Goal: Information Seeking & Learning: Find specific page/section

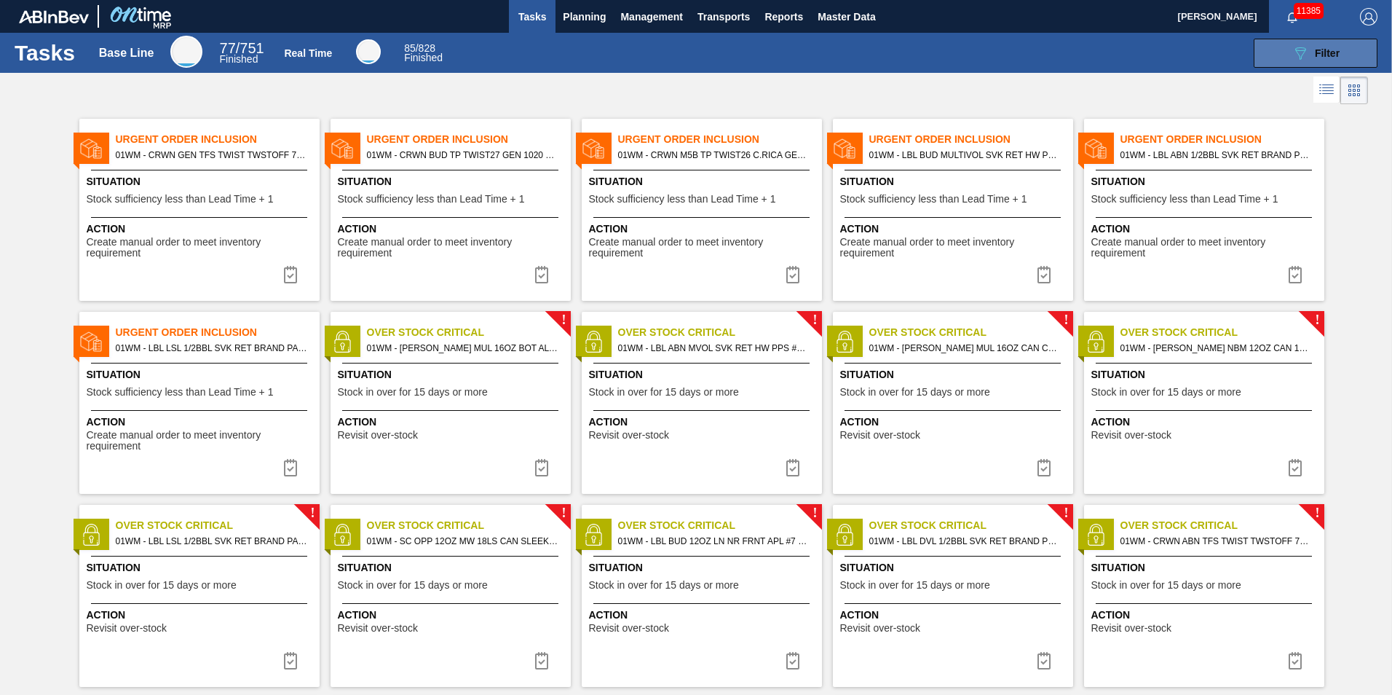
click at [1294, 52] on icon "089F7B8B-B2A5-4AFE-B5C0-19BA573D28AC" at bounding box center [1300, 52] width 17 height 17
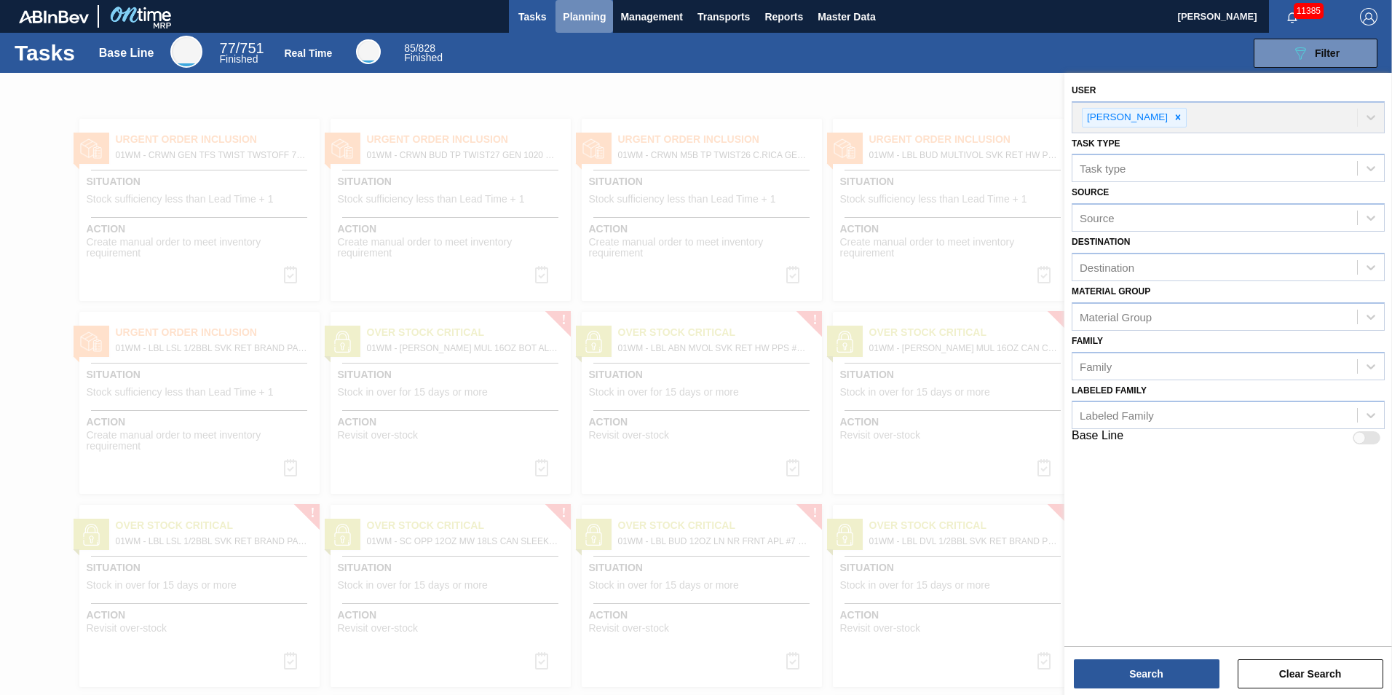
click at [594, 14] on span "Planning" at bounding box center [584, 16] width 43 height 17
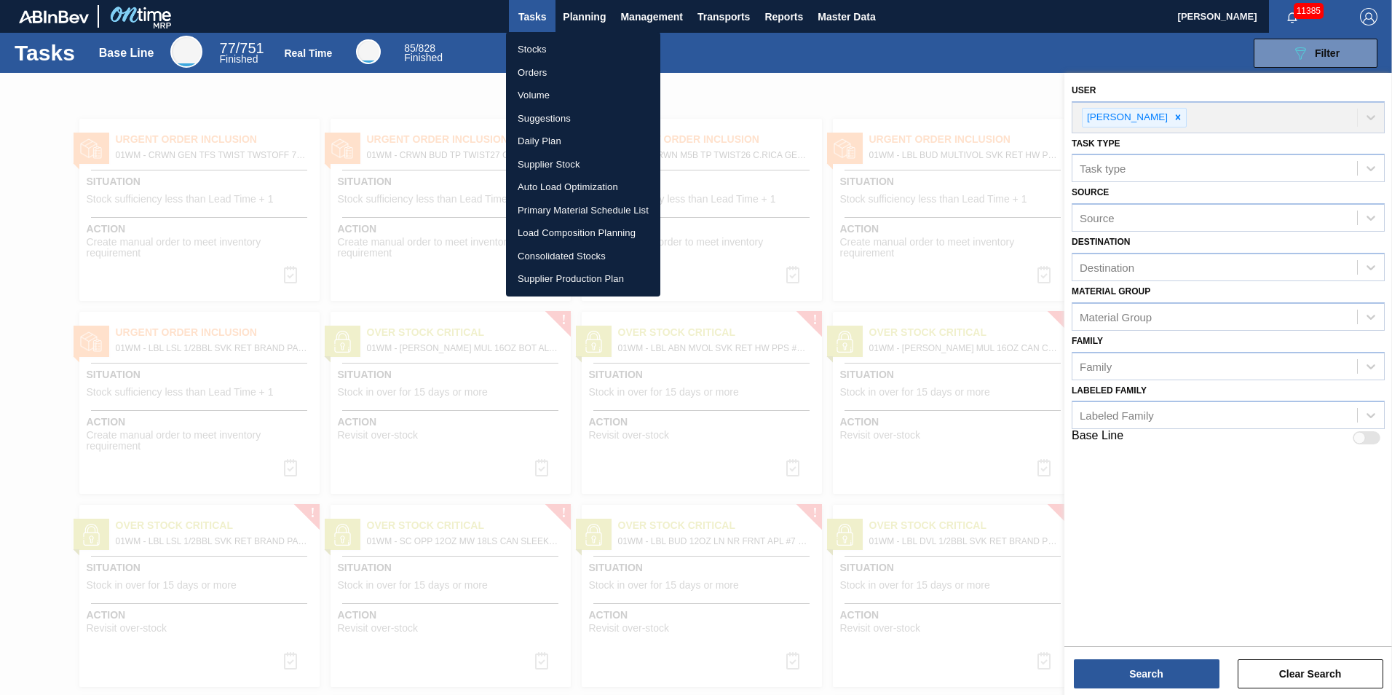
click at [575, 238] on li "Load Composition Planning" at bounding box center [583, 232] width 154 height 23
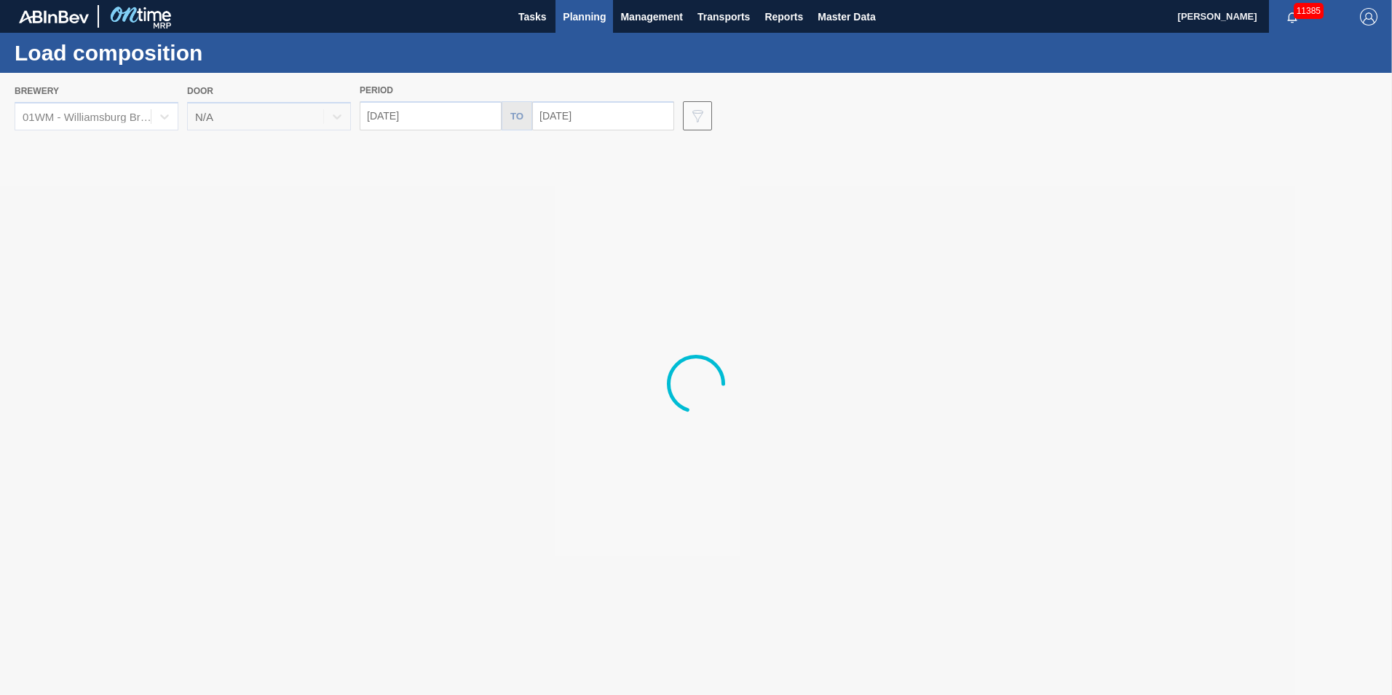
click at [579, 20] on span "Planning" at bounding box center [584, 16] width 43 height 17
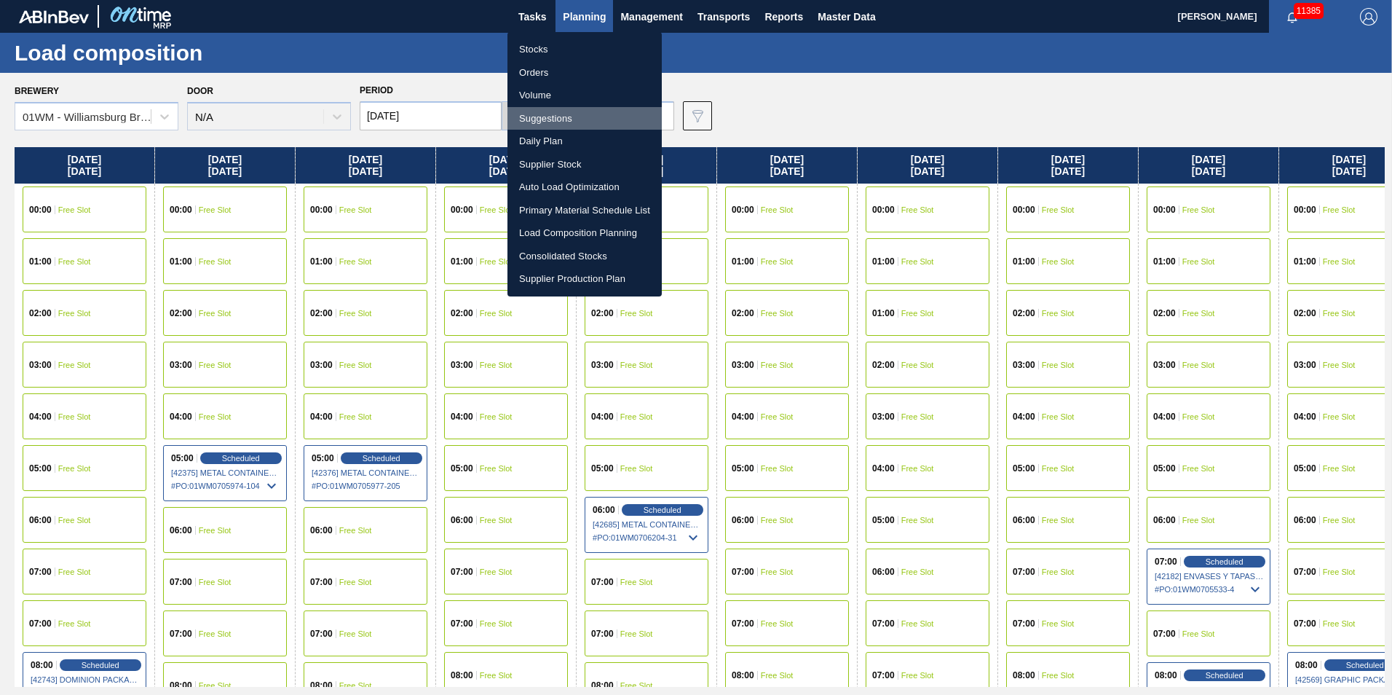
click at [571, 116] on li "Suggestions" at bounding box center [585, 118] width 154 height 23
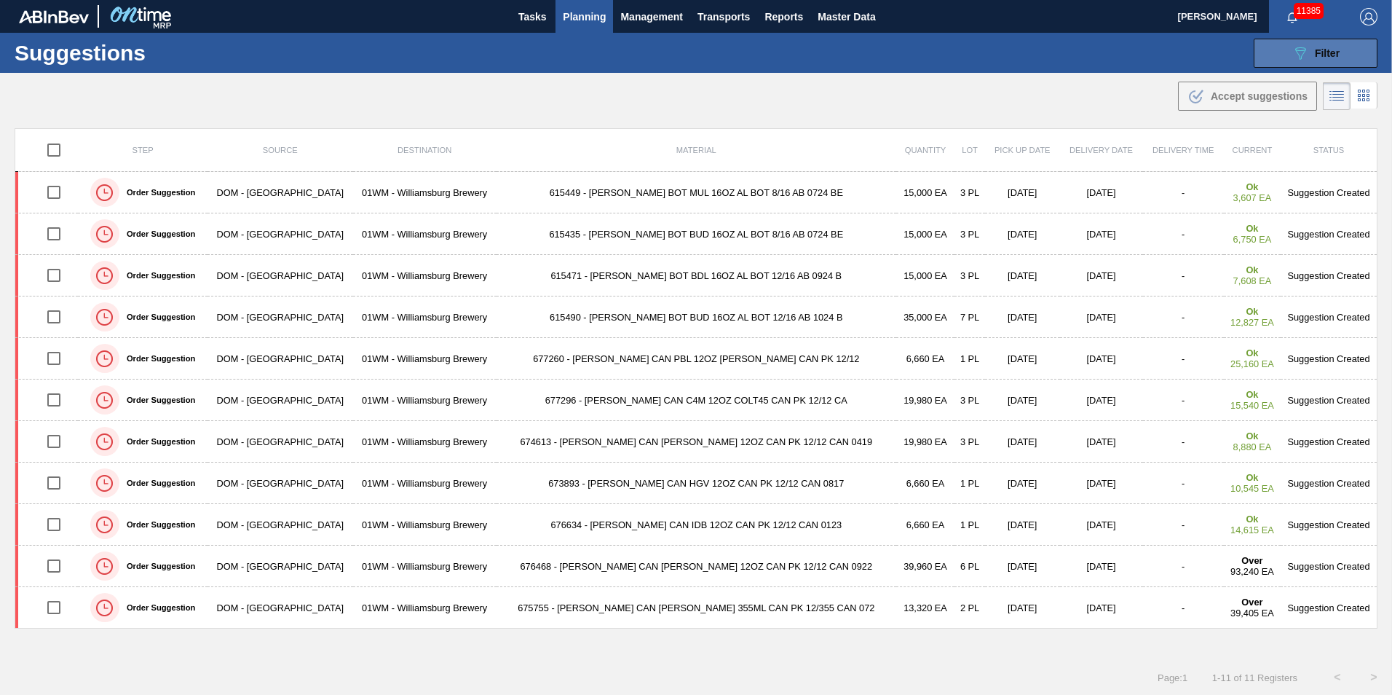
click at [1281, 45] on button "089F7B8B-B2A5-4AFE-B5C0-19BA573D28AC Filter" at bounding box center [1316, 53] width 124 height 29
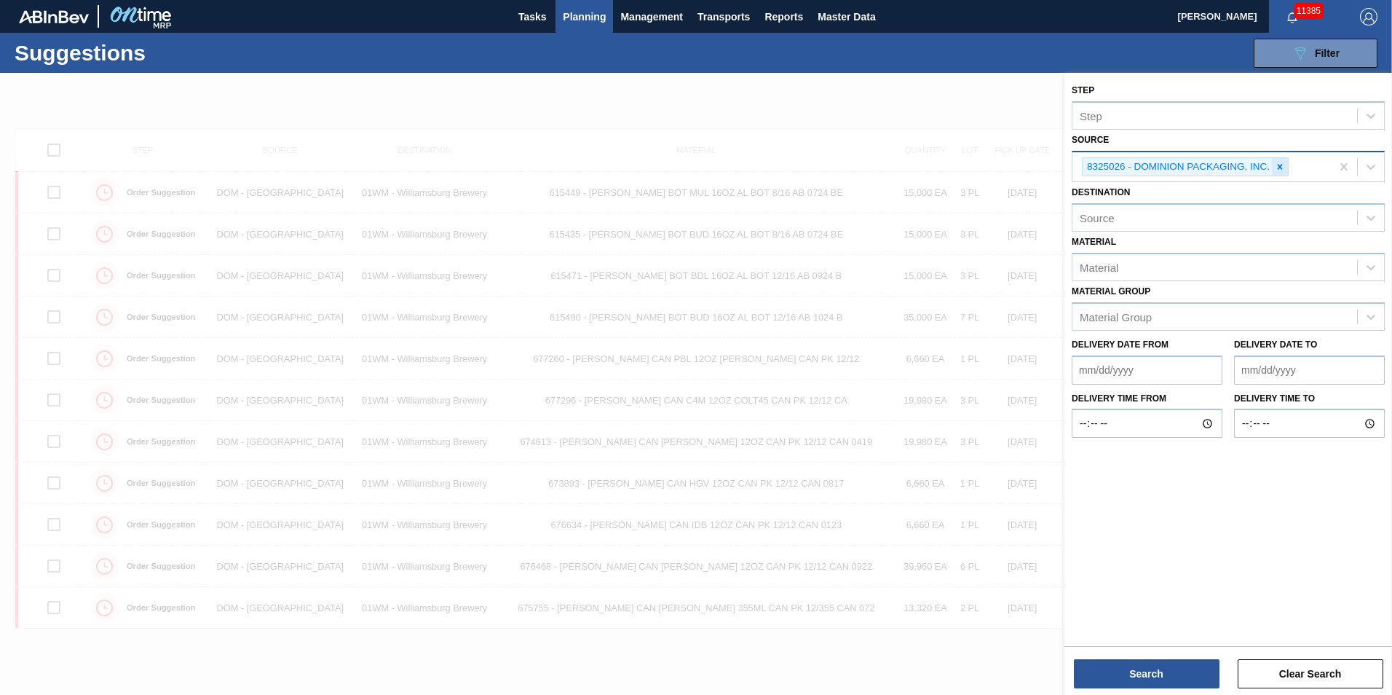
click at [1280, 163] on icon at bounding box center [1280, 167] width 10 height 10
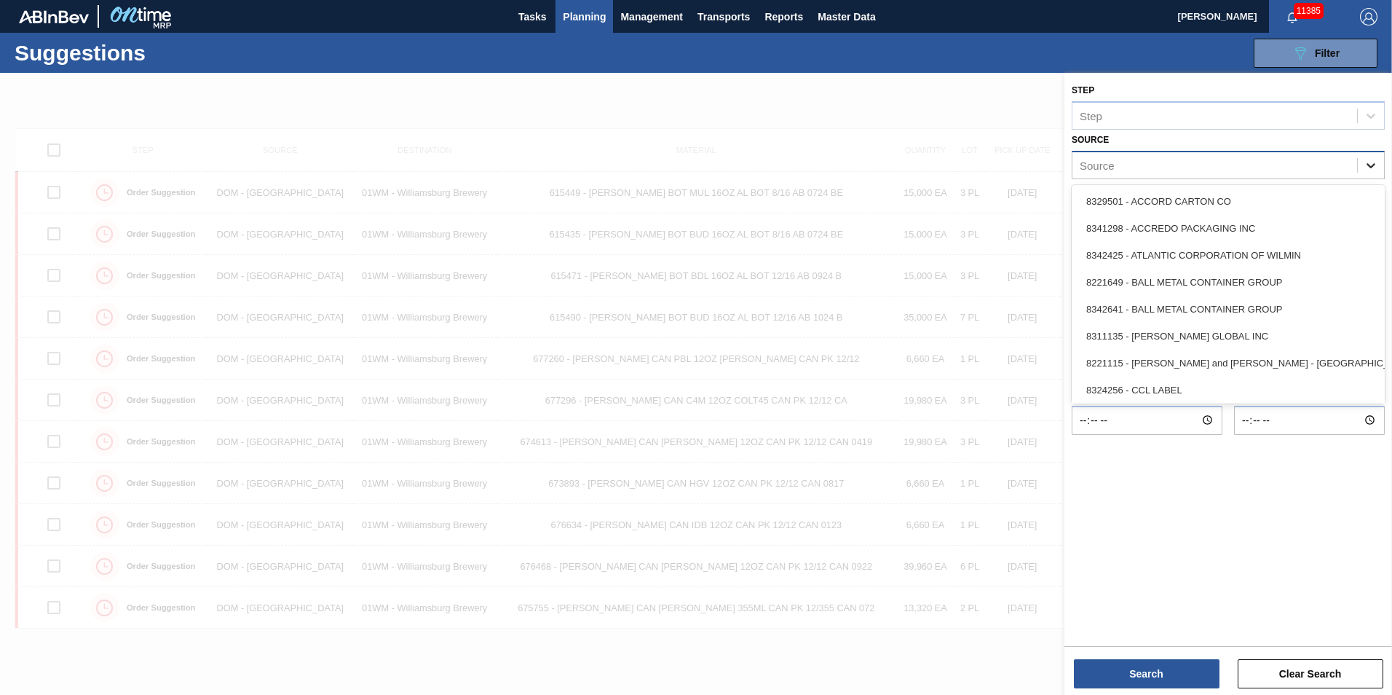
click at [1380, 165] on div at bounding box center [1371, 165] width 26 height 26
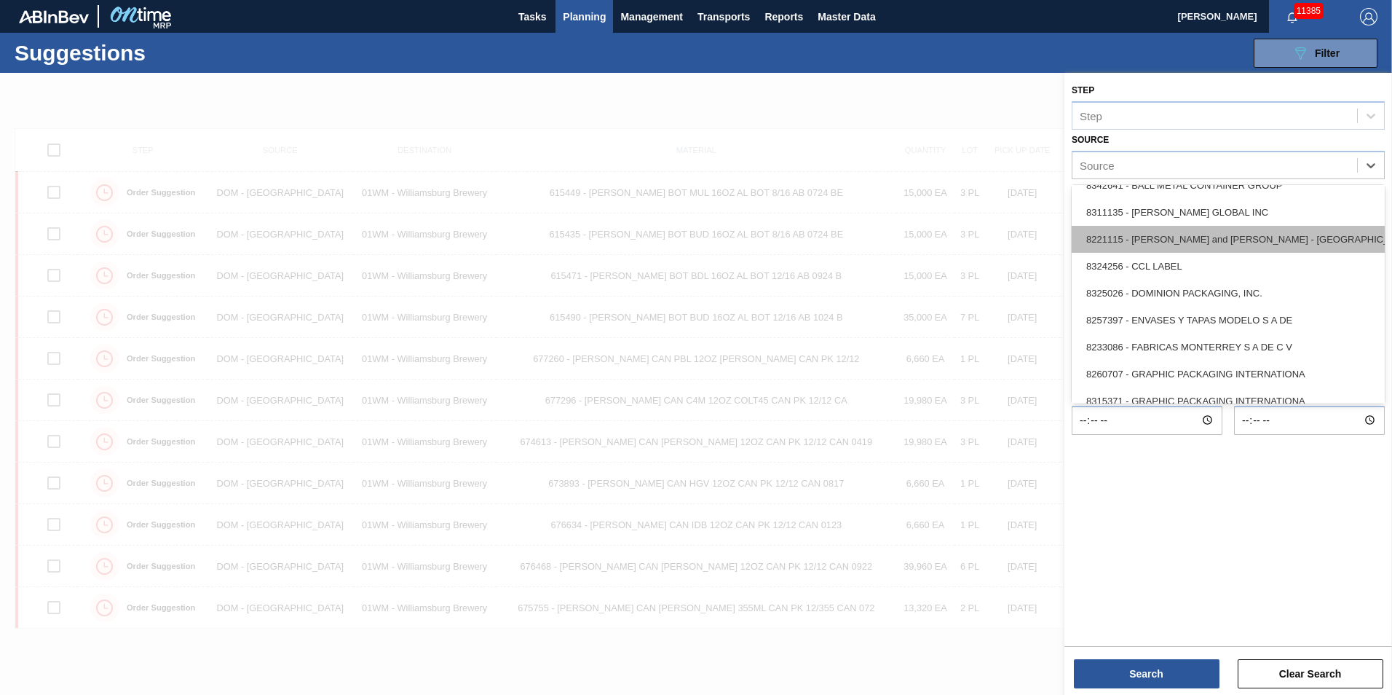
scroll to position [146, 0]
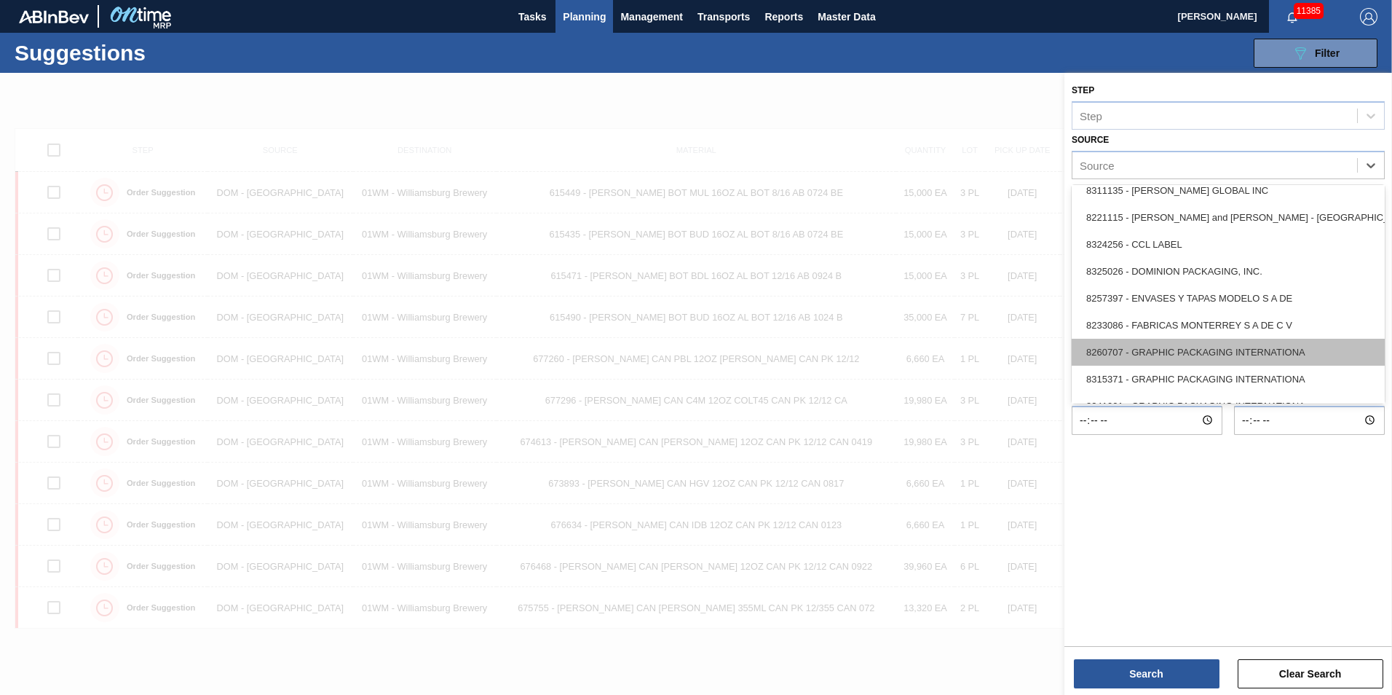
click at [1265, 358] on div "8260707 - GRAPHIC PACKAGING INTERNATIONA" at bounding box center [1228, 352] width 313 height 27
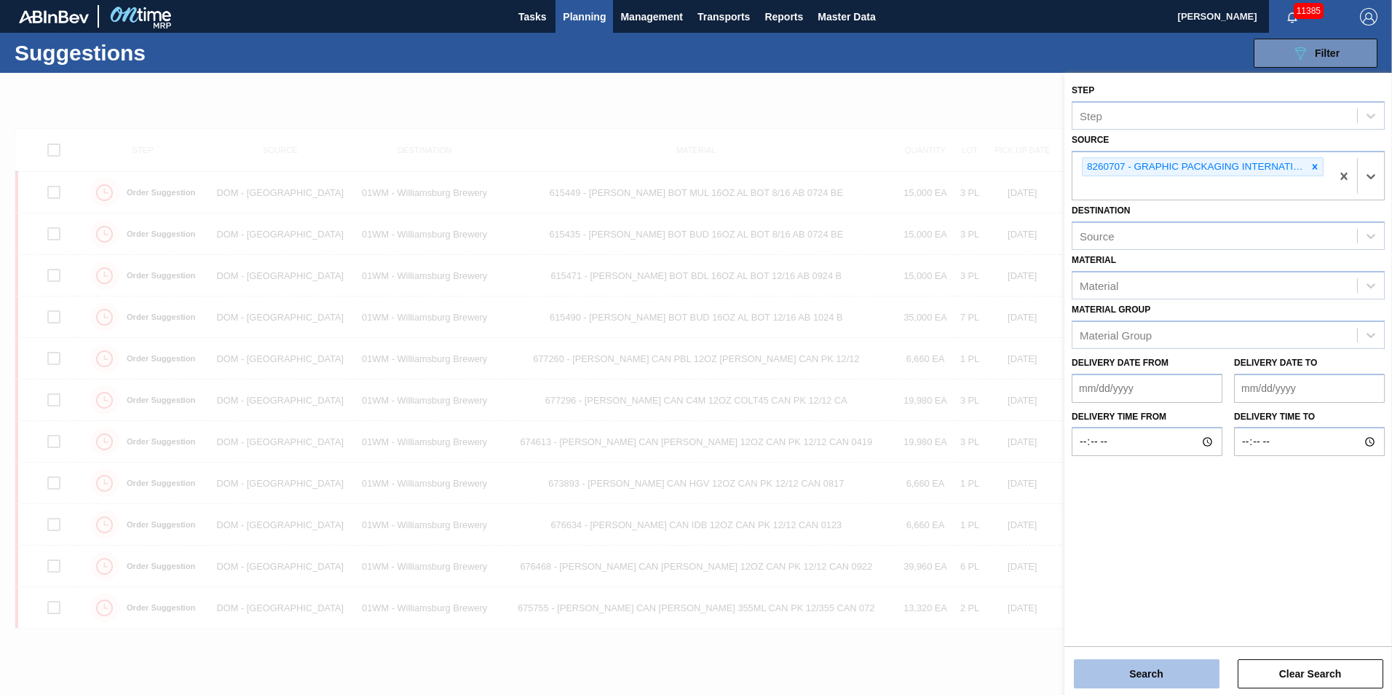
click at [1159, 680] on button "Search" at bounding box center [1147, 673] width 146 height 29
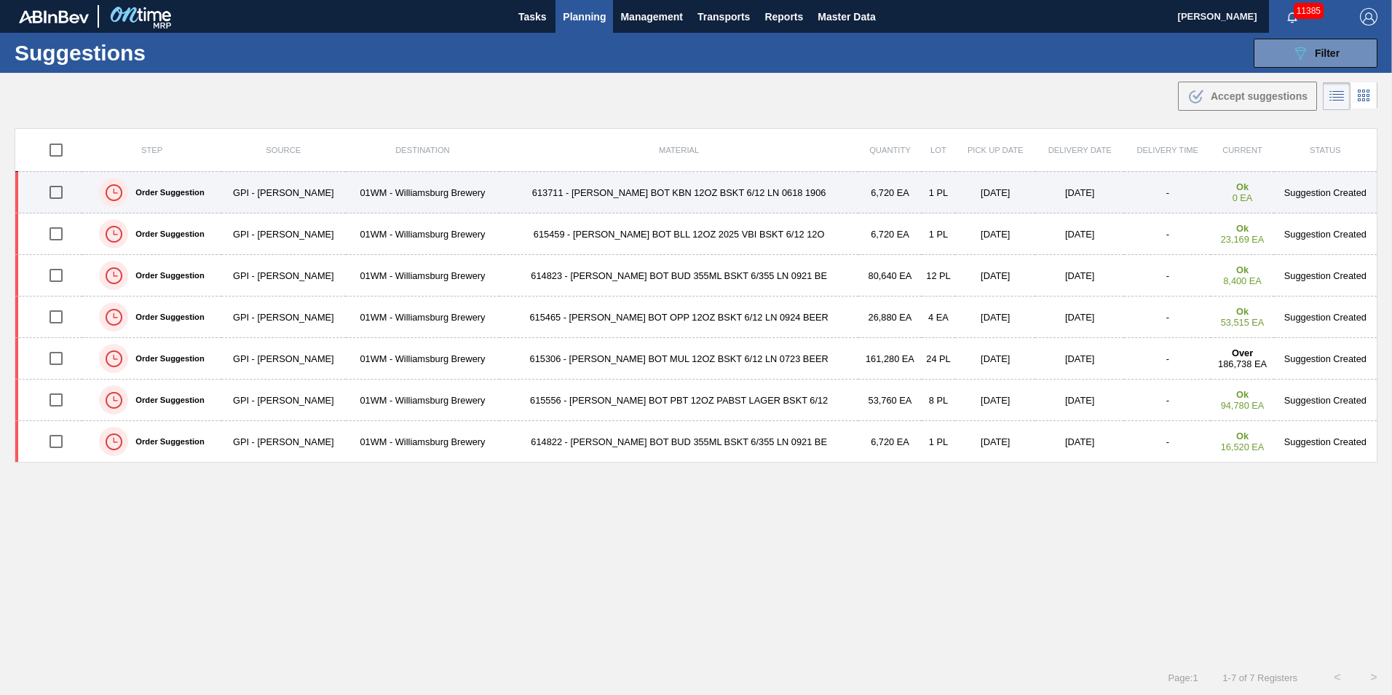
click at [294, 193] on td "GPI - [PERSON_NAME]" at bounding box center [283, 193] width 125 height 42
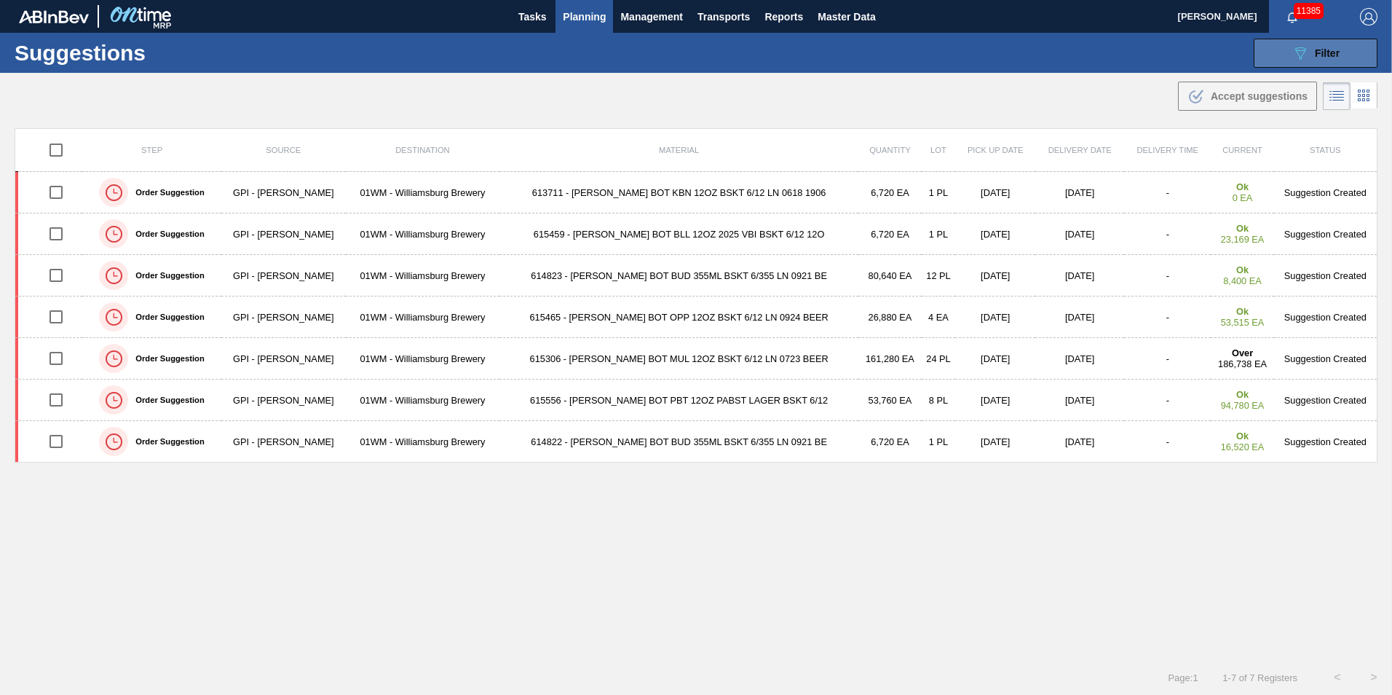
click at [1333, 52] on span "Filter" at bounding box center [1327, 53] width 25 height 12
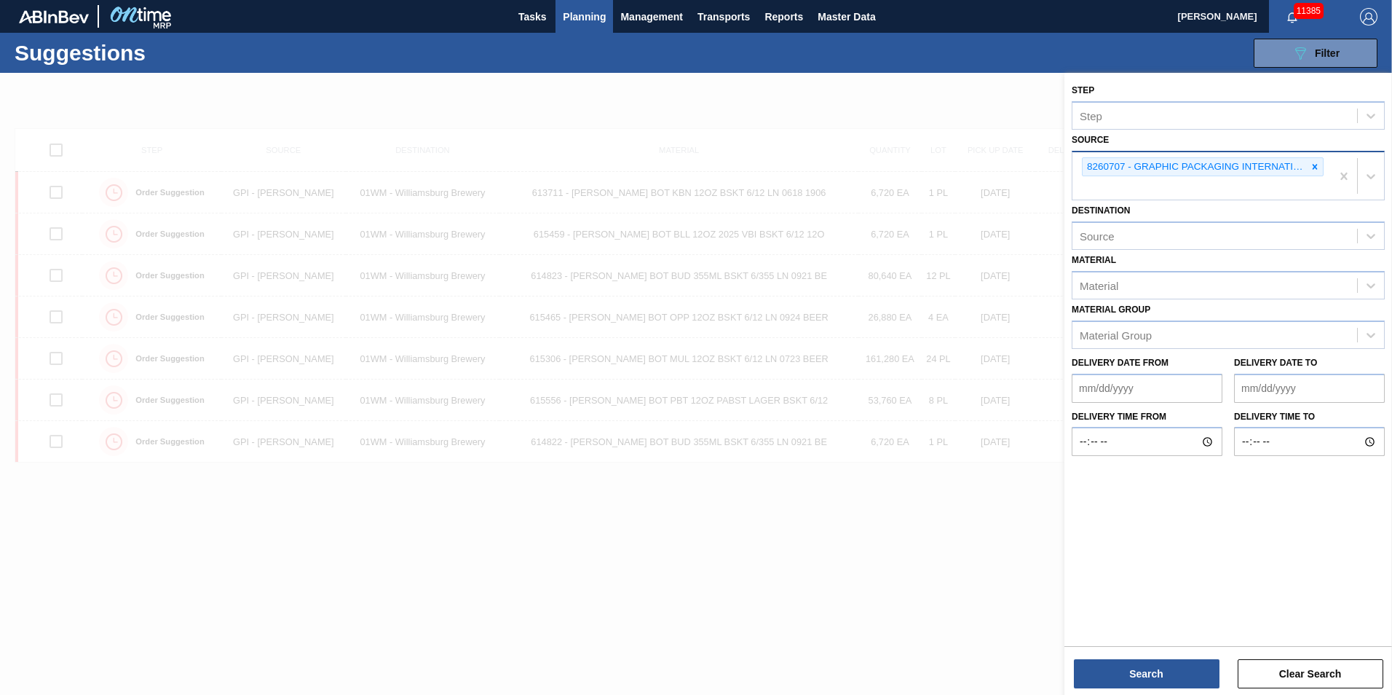
click at [1317, 170] on icon at bounding box center [1315, 167] width 10 height 10
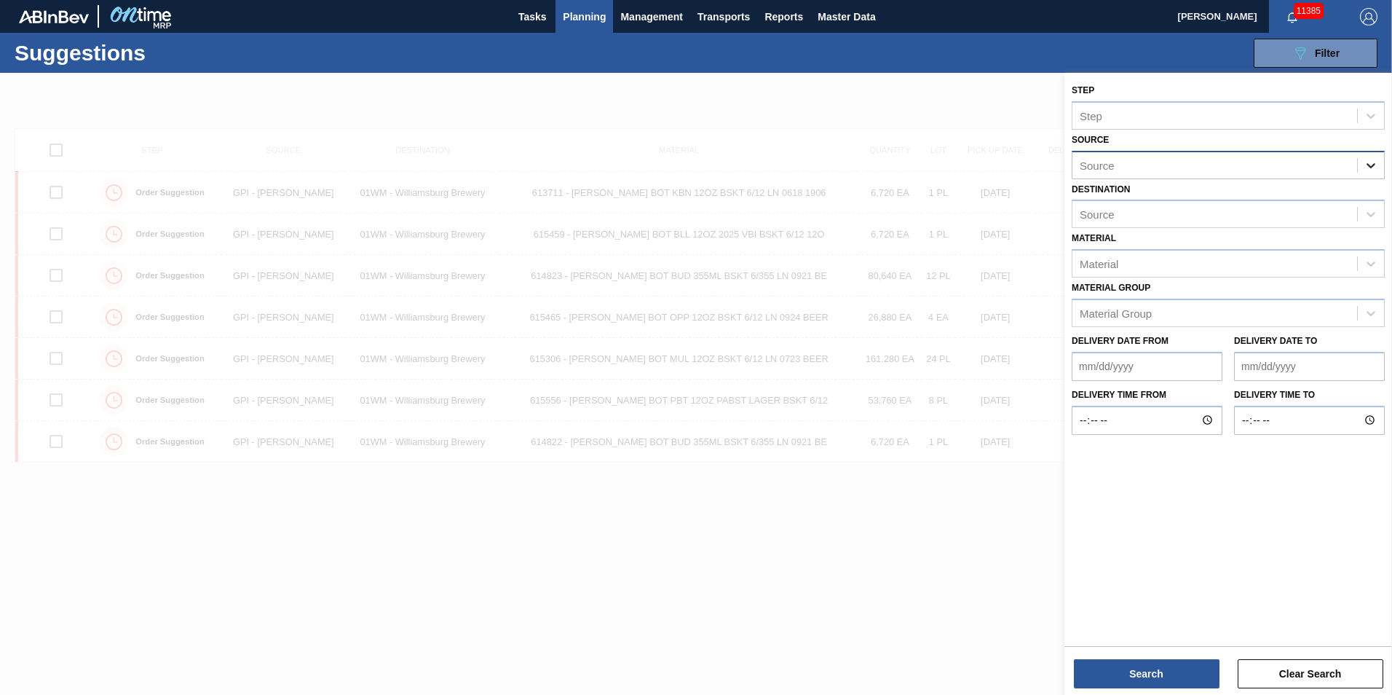
click at [1379, 168] on div at bounding box center [1371, 165] width 26 height 26
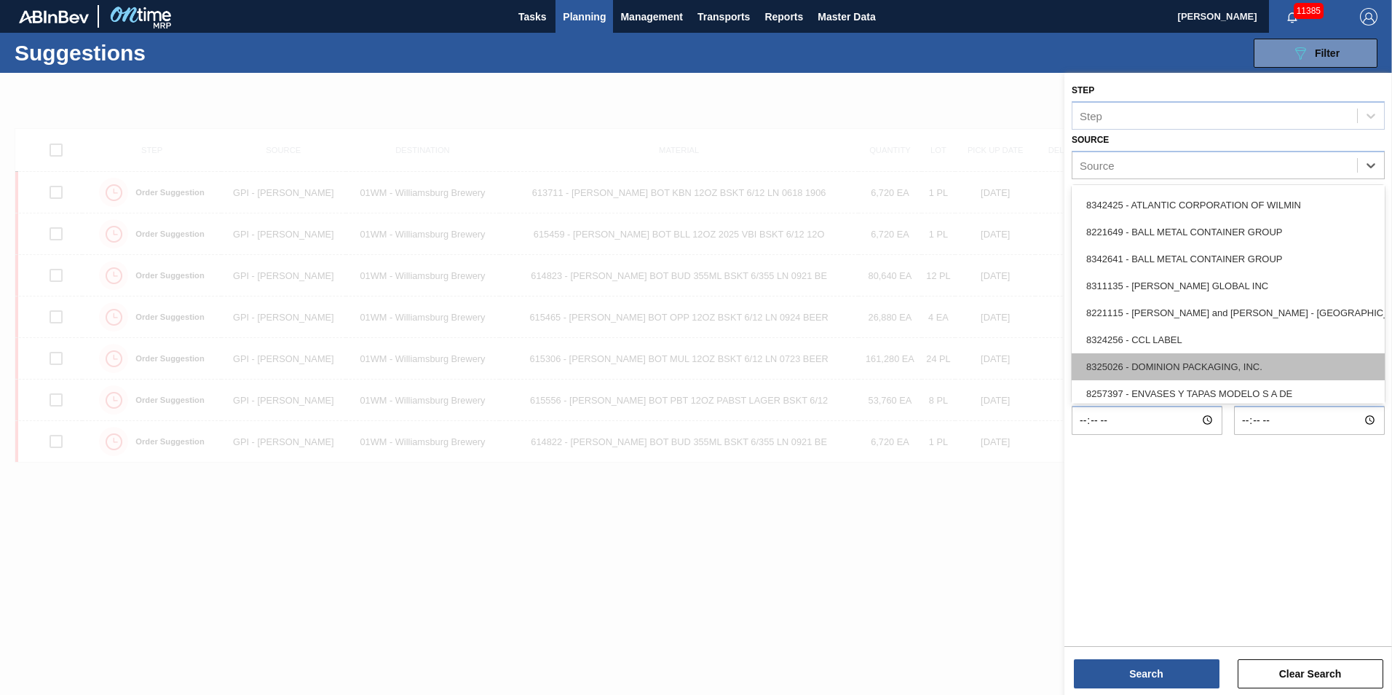
scroll to position [73, 0]
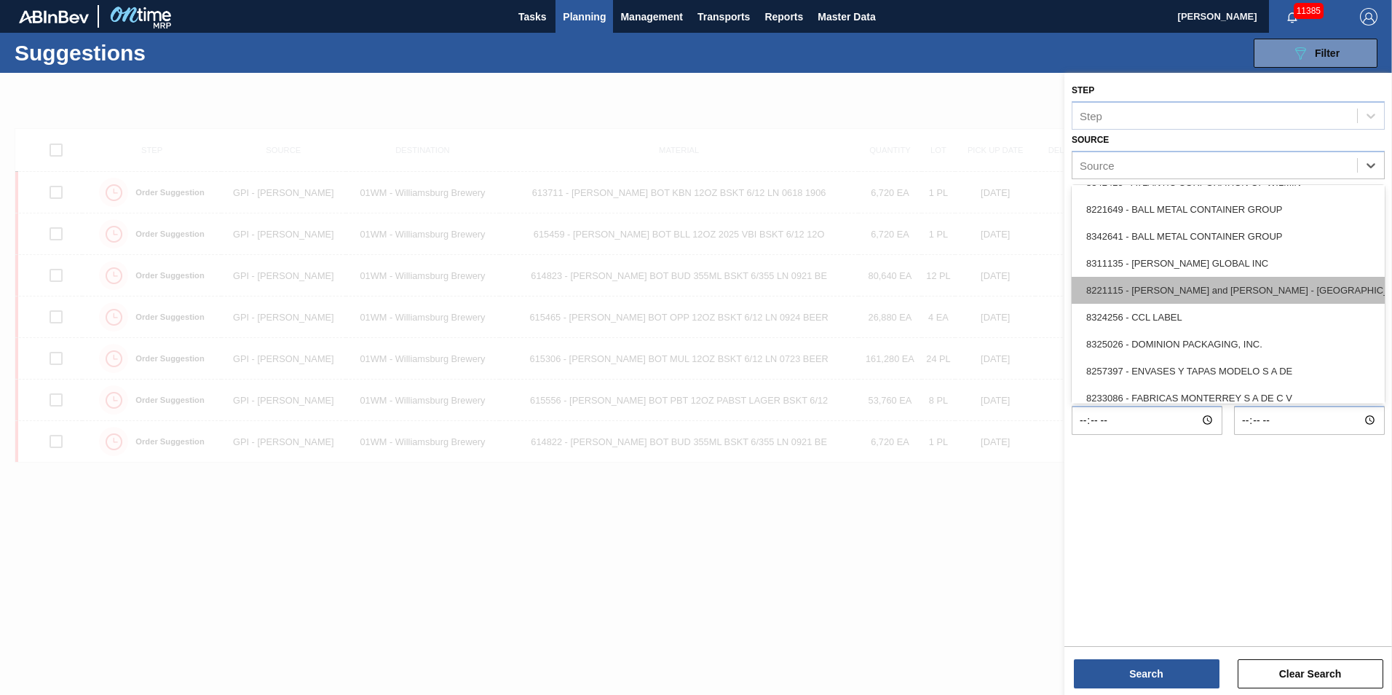
click at [1246, 291] on div "8221115 - [PERSON_NAME] and [PERSON_NAME] - [GEOGRAPHIC_DATA]" at bounding box center [1228, 290] width 313 height 27
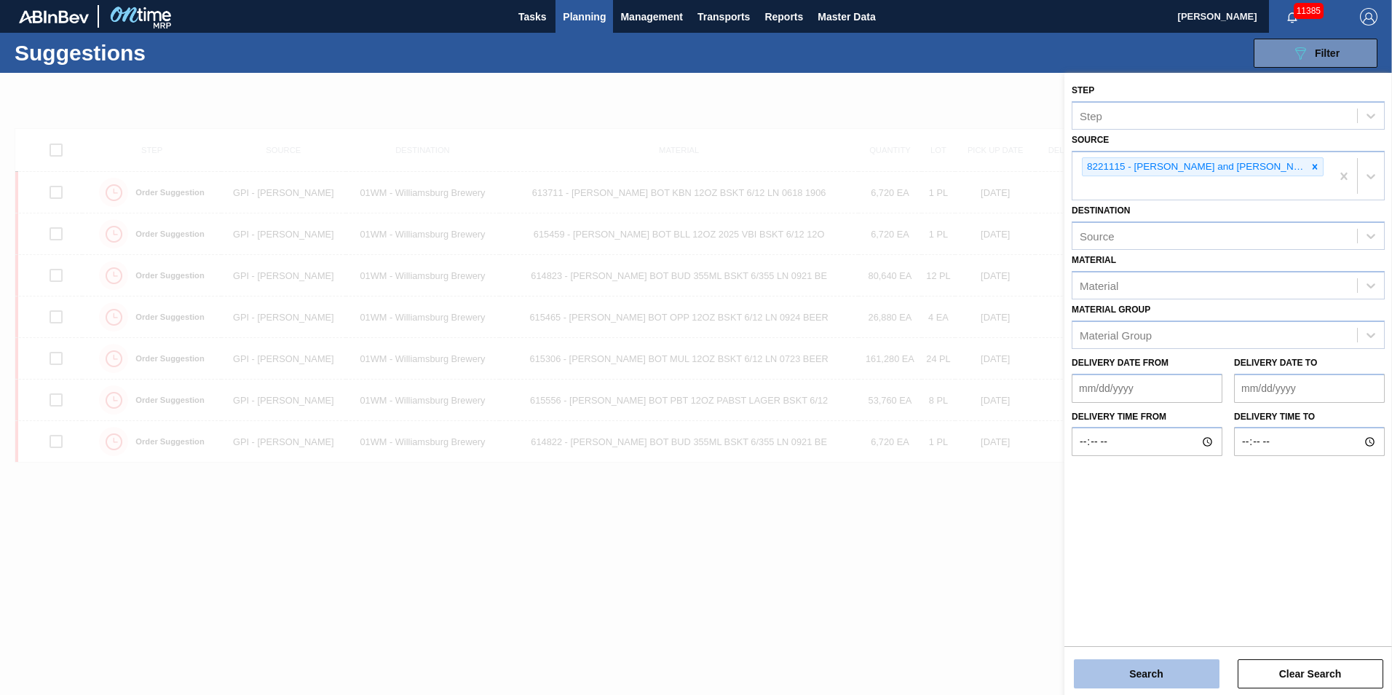
click at [1173, 671] on button "Search" at bounding box center [1147, 673] width 146 height 29
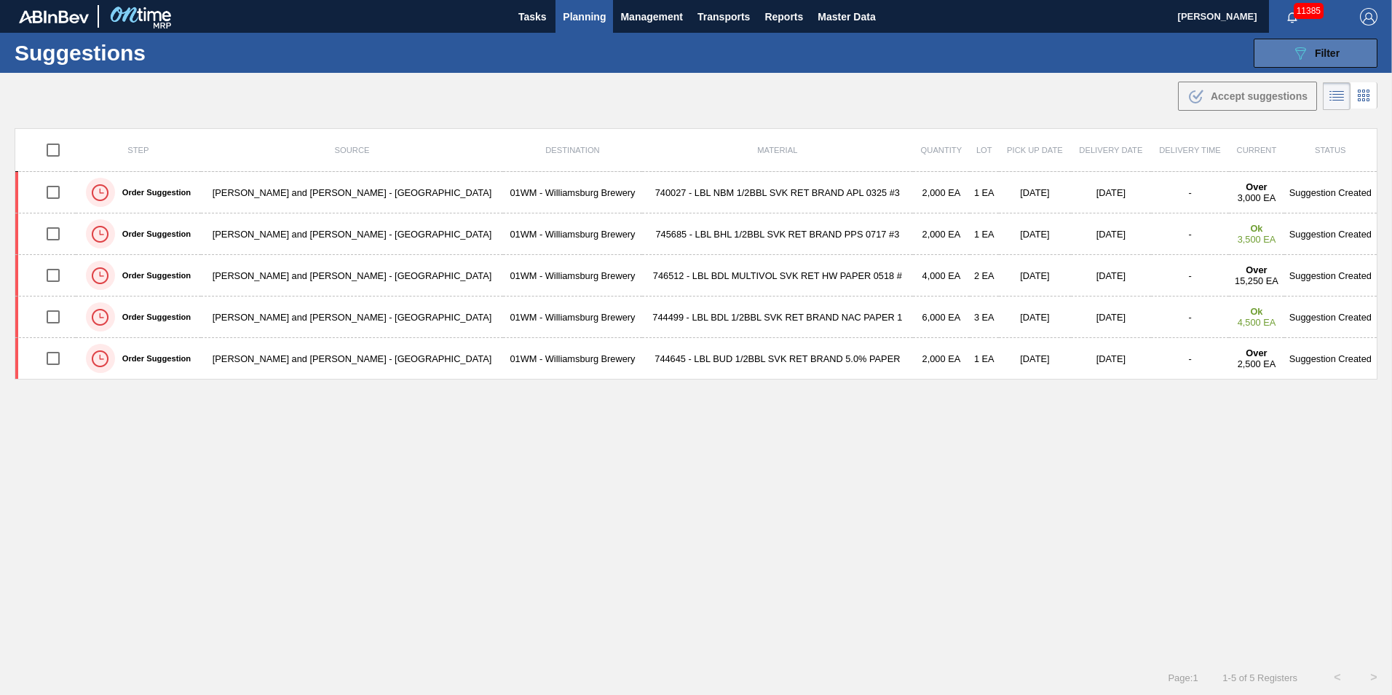
click at [1317, 52] on span "Filter" at bounding box center [1327, 53] width 25 height 12
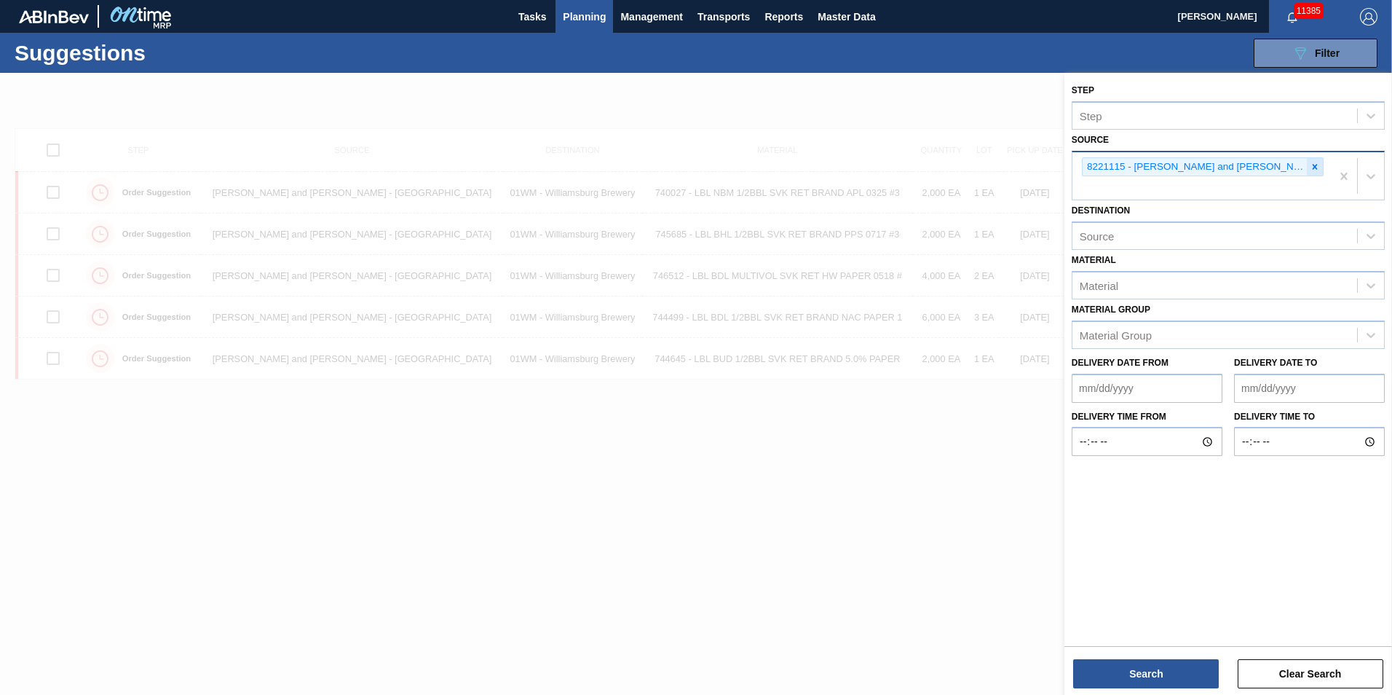
click at [1307, 165] on div at bounding box center [1315, 167] width 16 height 18
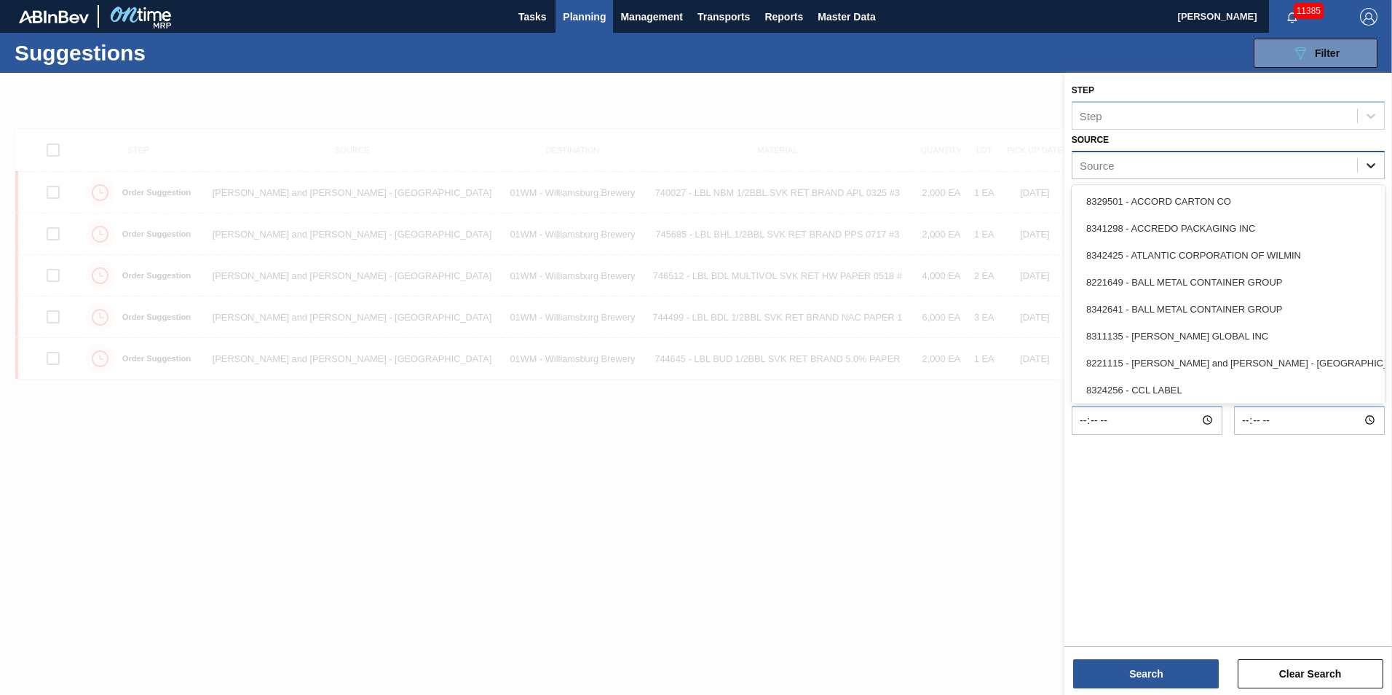
click at [1369, 169] on icon at bounding box center [1371, 165] width 15 height 15
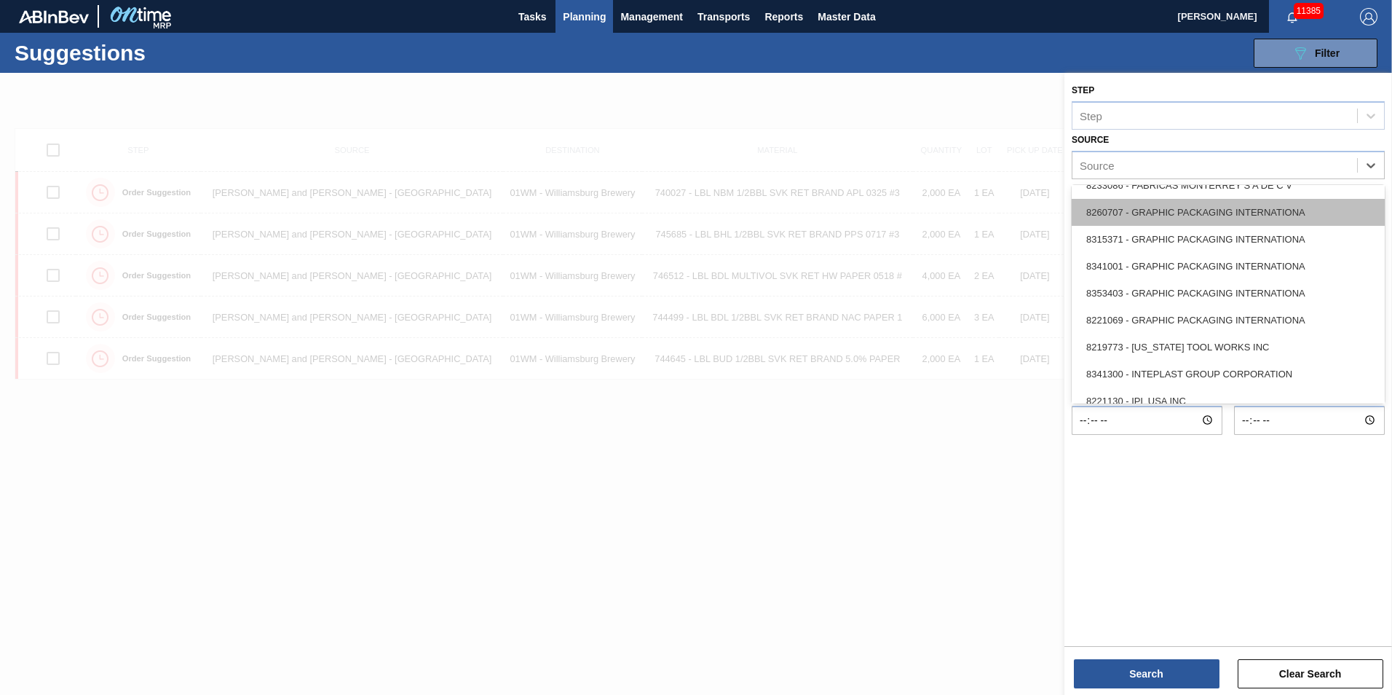
scroll to position [291, 0]
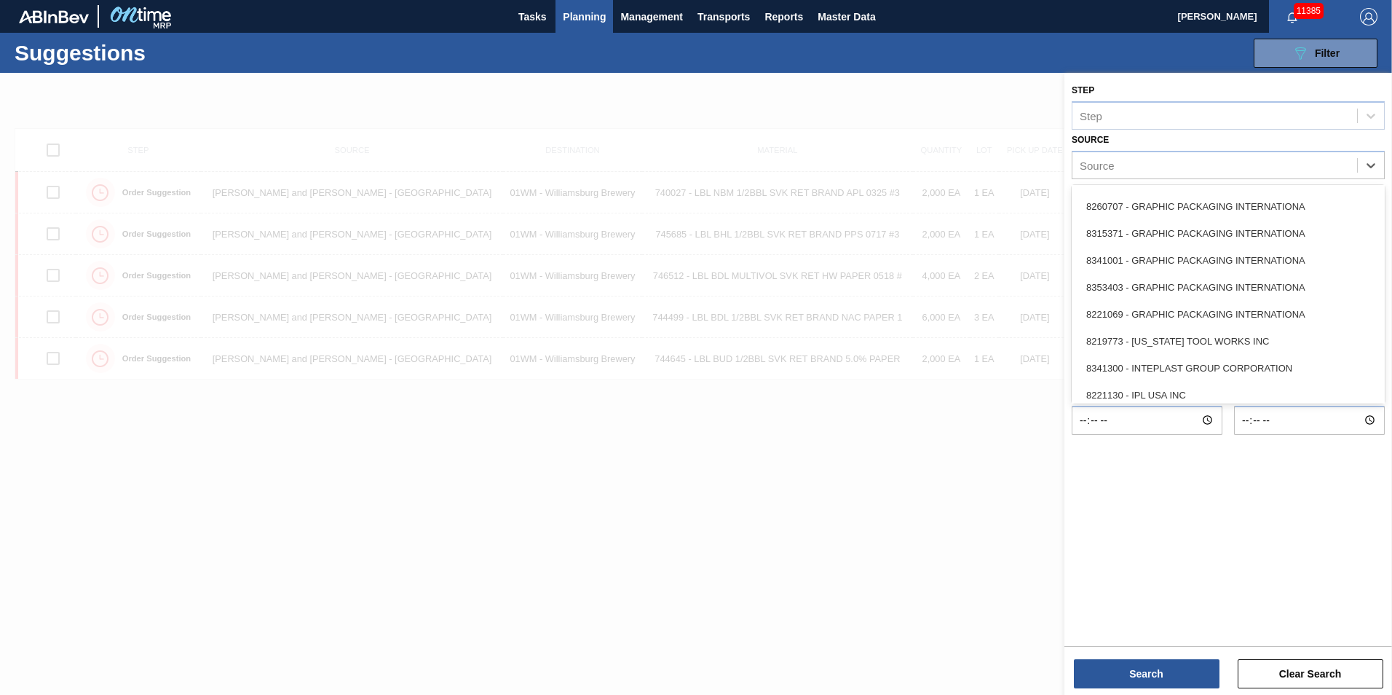
click at [1237, 232] on div "8315371 - GRAPHIC PACKAGING INTERNATIONA" at bounding box center [1228, 233] width 313 height 27
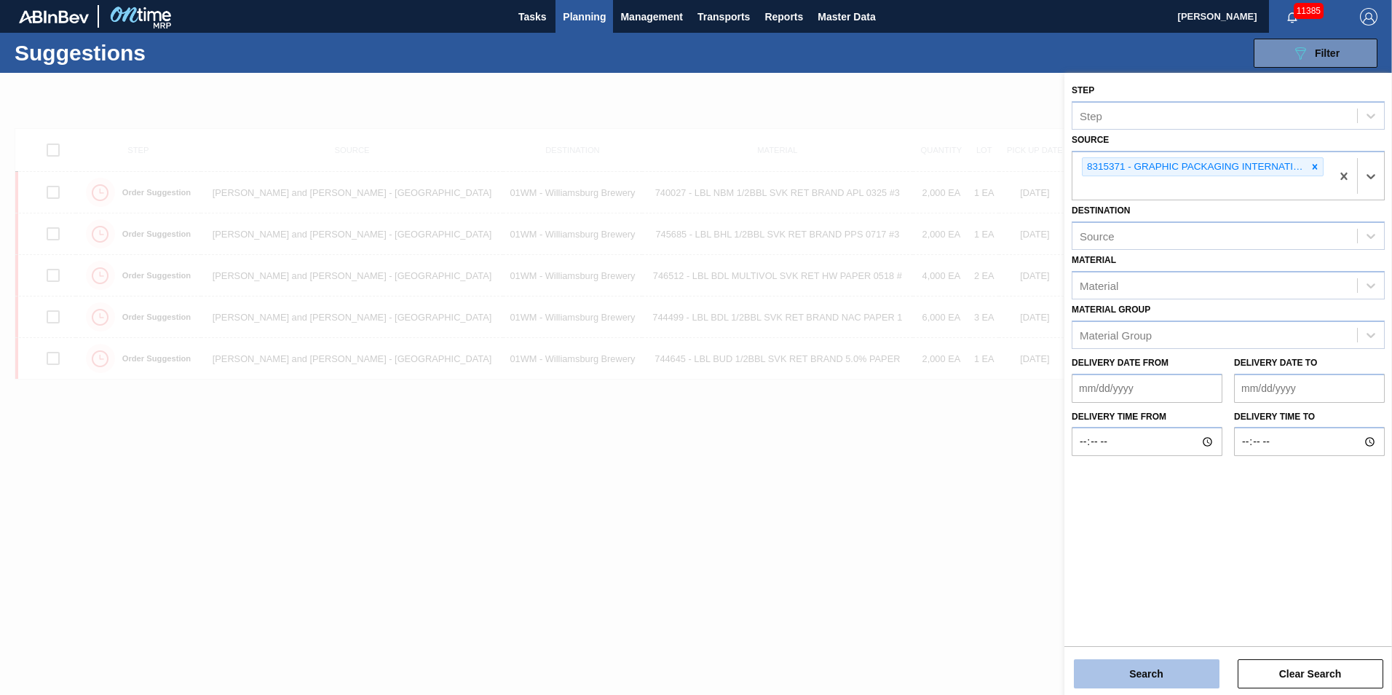
click at [1167, 679] on button "Search" at bounding box center [1147, 673] width 146 height 29
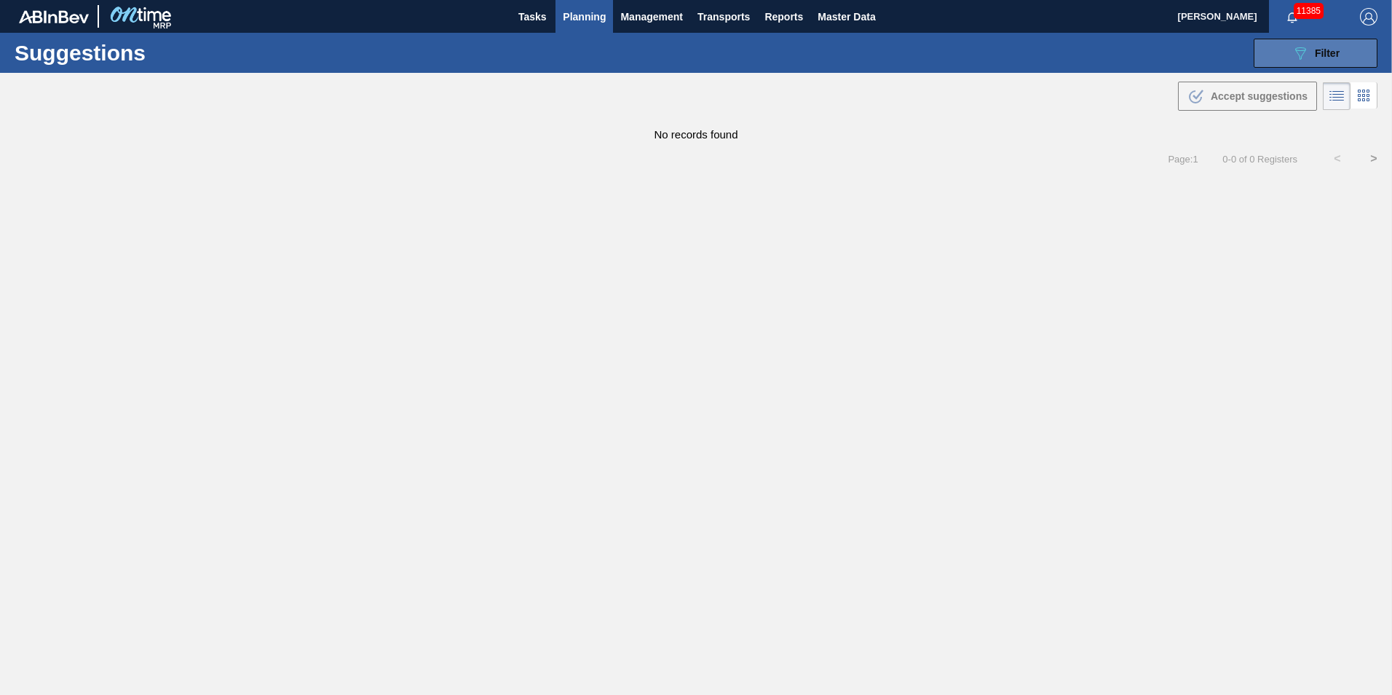
drag, startPoint x: 1325, startPoint y: 56, endPoint x: 1325, endPoint y: 66, distance: 9.5
click at [1325, 56] on span "Filter" at bounding box center [1327, 53] width 25 height 12
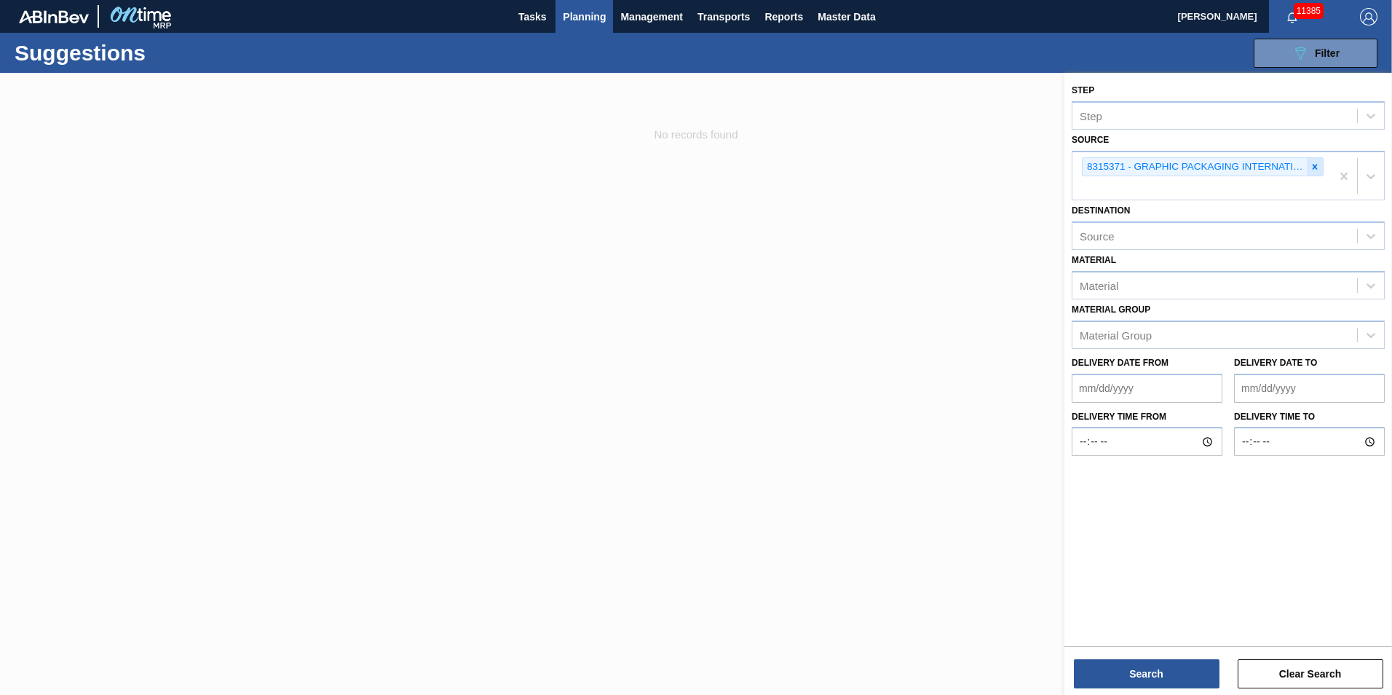
click at [1319, 164] on icon at bounding box center [1315, 167] width 10 height 10
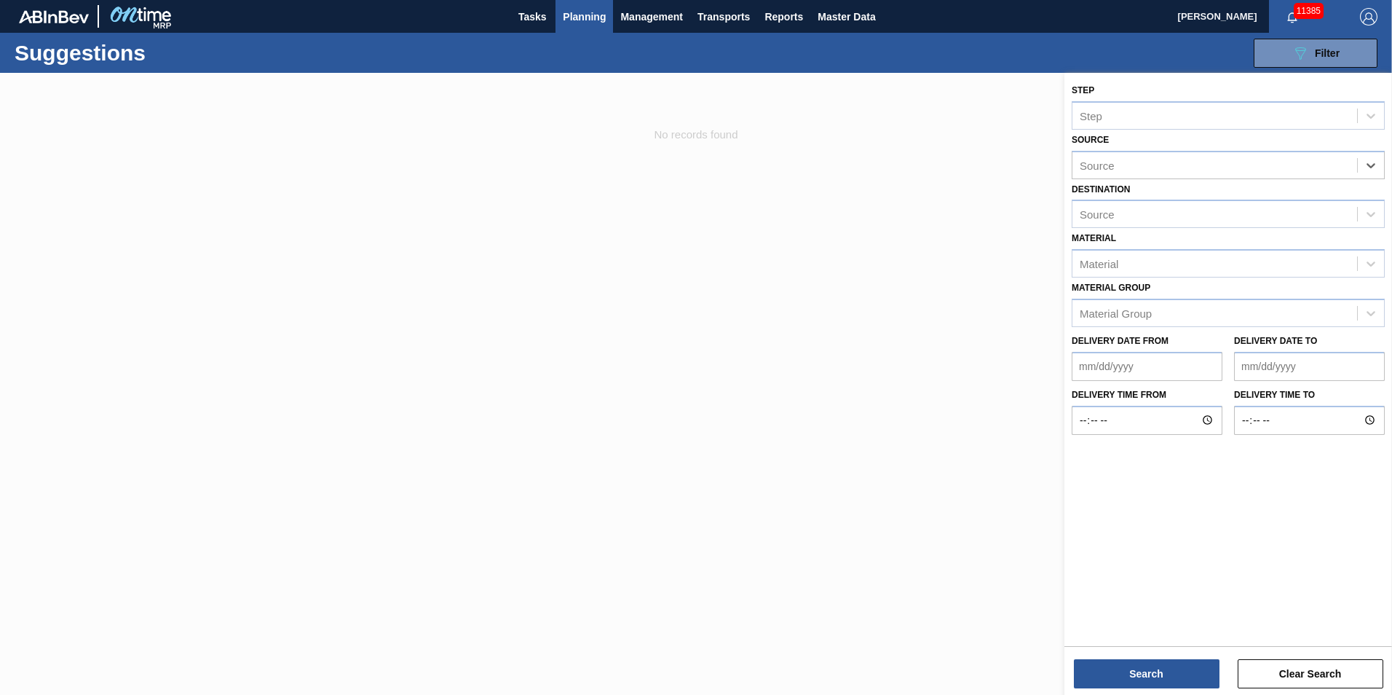
drag, startPoint x: 1375, startPoint y: 171, endPoint x: 1360, endPoint y: 184, distance: 19.7
click at [1375, 172] on icon at bounding box center [1371, 165] width 15 height 15
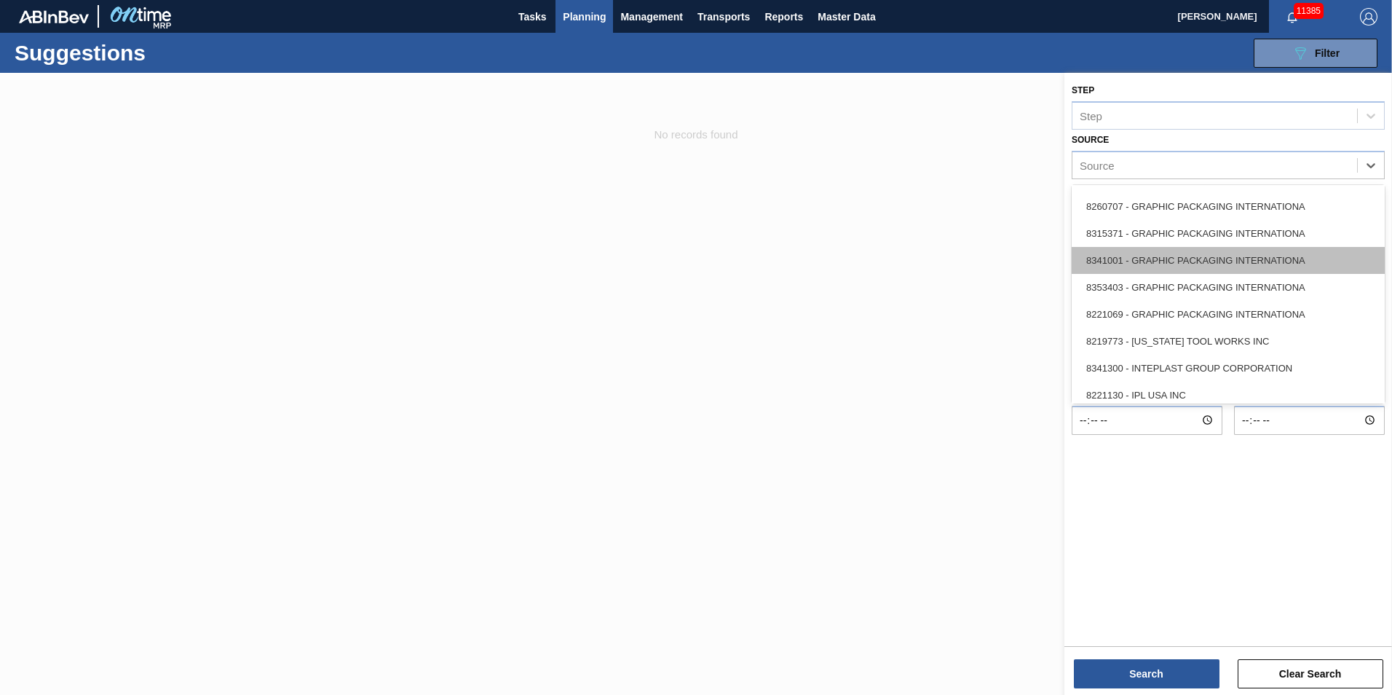
click at [1242, 259] on div "8341001 - GRAPHIC PACKAGING INTERNATIONA" at bounding box center [1228, 260] width 313 height 27
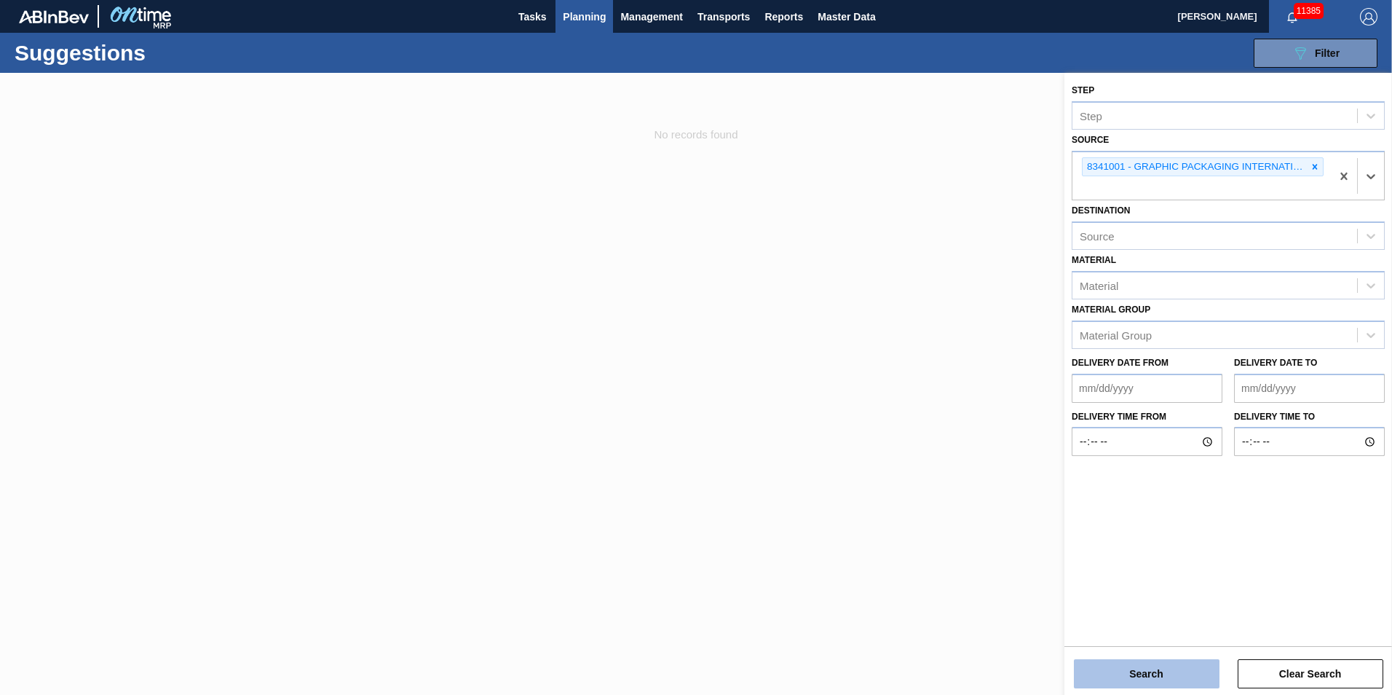
click at [1121, 668] on button "Search" at bounding box center [1147, 673] width 146 height 29
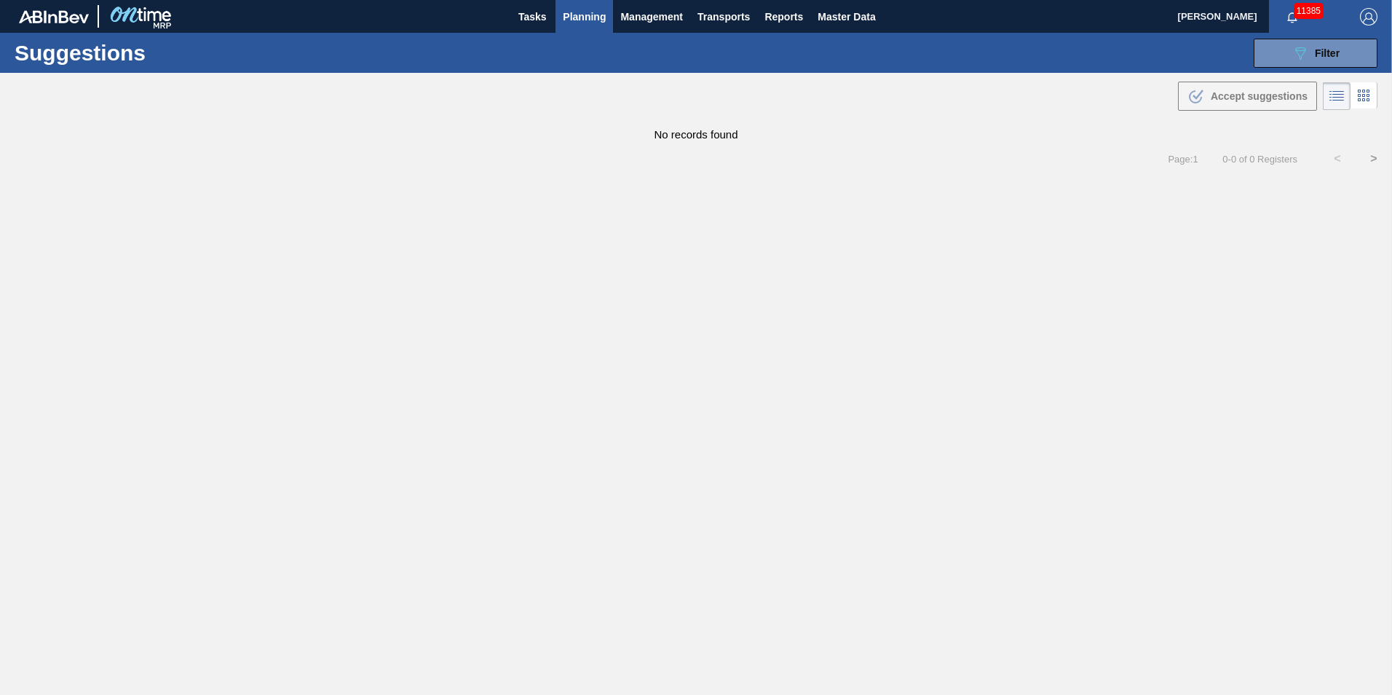
click at [1342, 68] on div "Suggestions 089F7B8B-B2A5-4AFE-B5C0-19BA573D28AC Filter Step Step Source 834100…" at bounding box center [696, 53] width 1392 height 40
click at [1342, 56] on button "089F7B8B-B2A5-4AFE-B5C0-19BA573D28AC Filter" at bounding box center [1316, 53] width 124 height 29
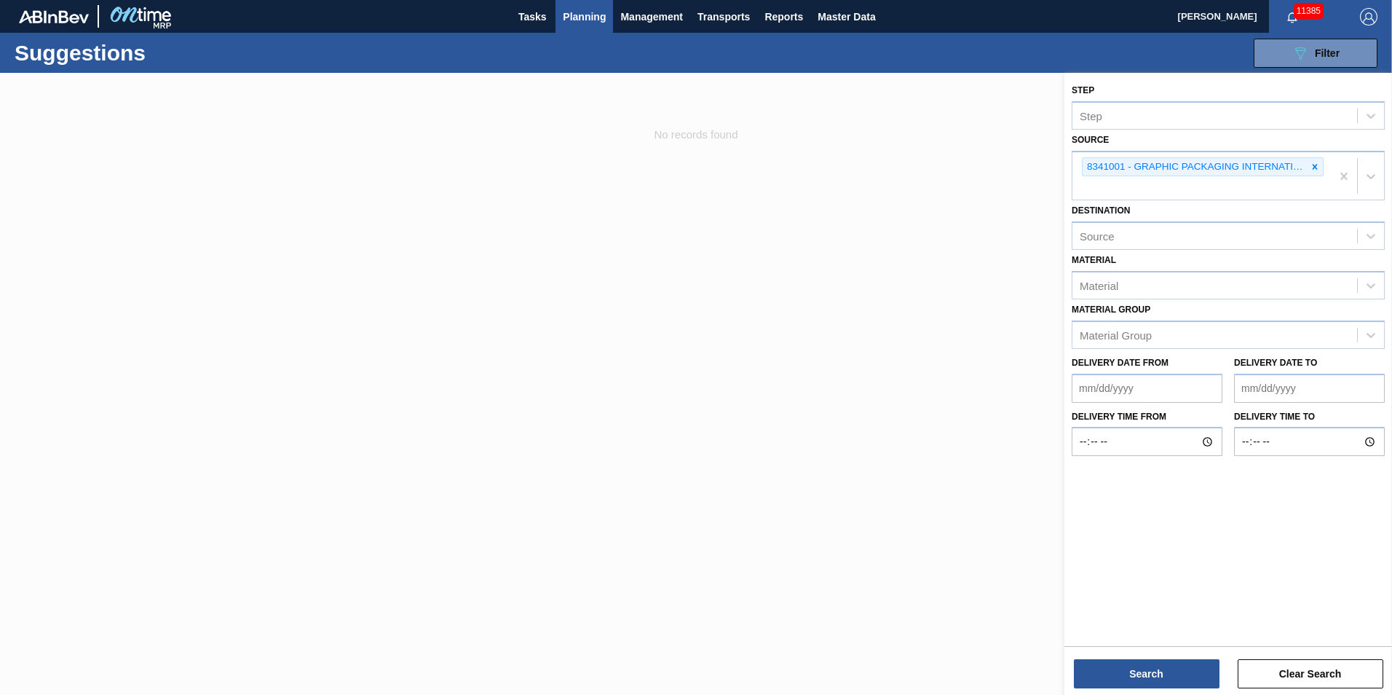
click at [1315, 170] on icon at bounding box center [1315, 167] width 10 height 10
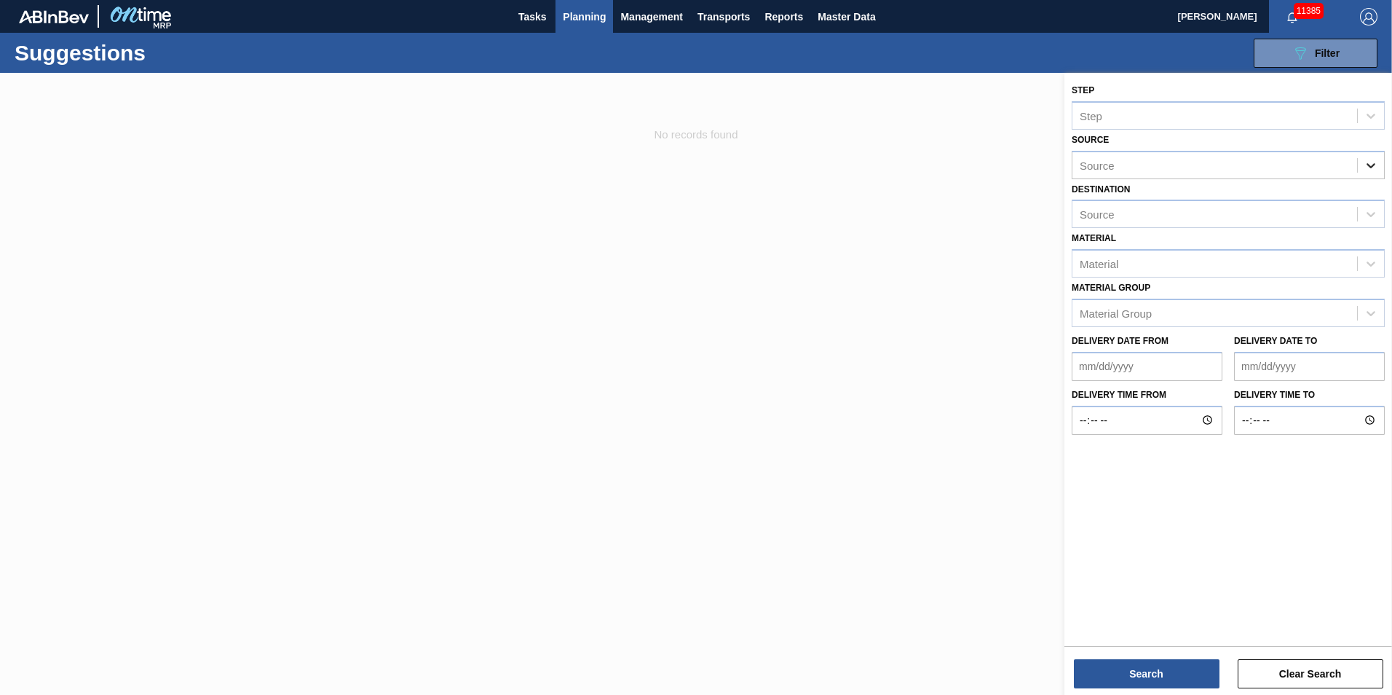
click at [1373, 165] on icon at bounding box center [1371, 165] width 15 height 15
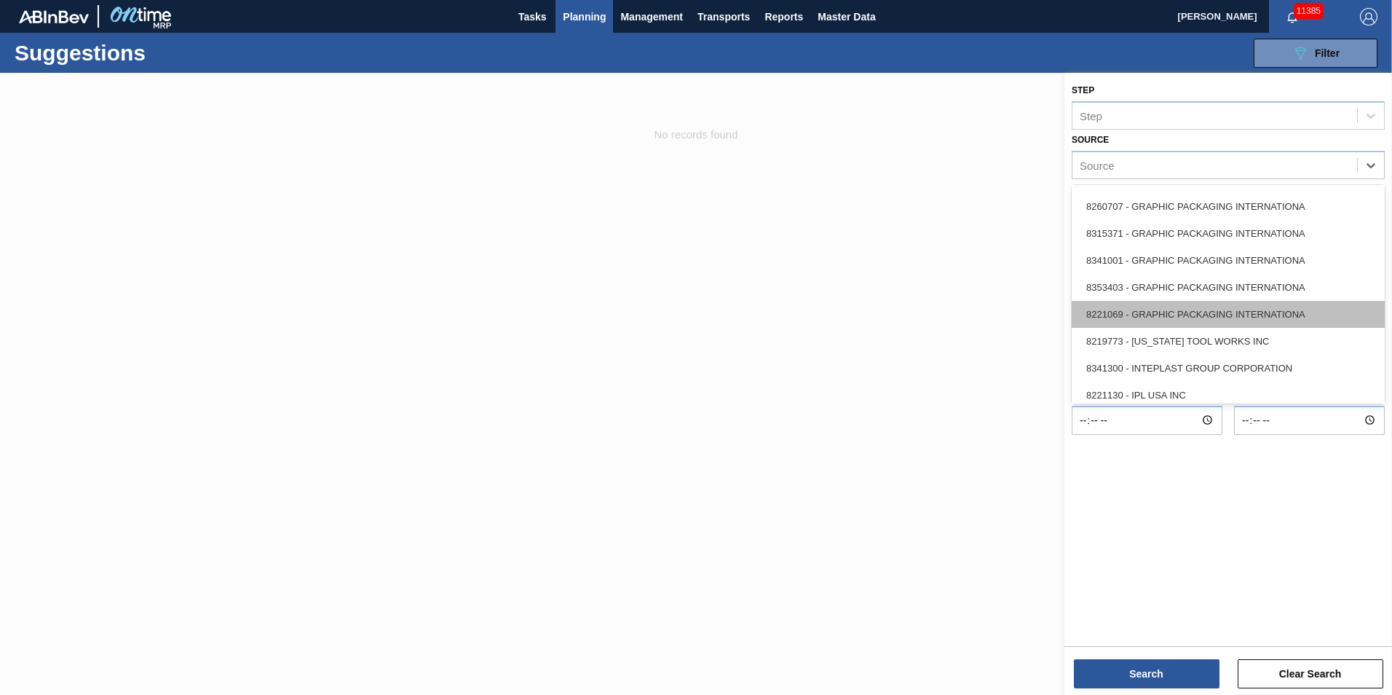
click at [1278, 309] on div "8221069 - GRAPHIC PACKAGING INTERNATIONA" at bounding box center [1228, 314] width 313 height 27
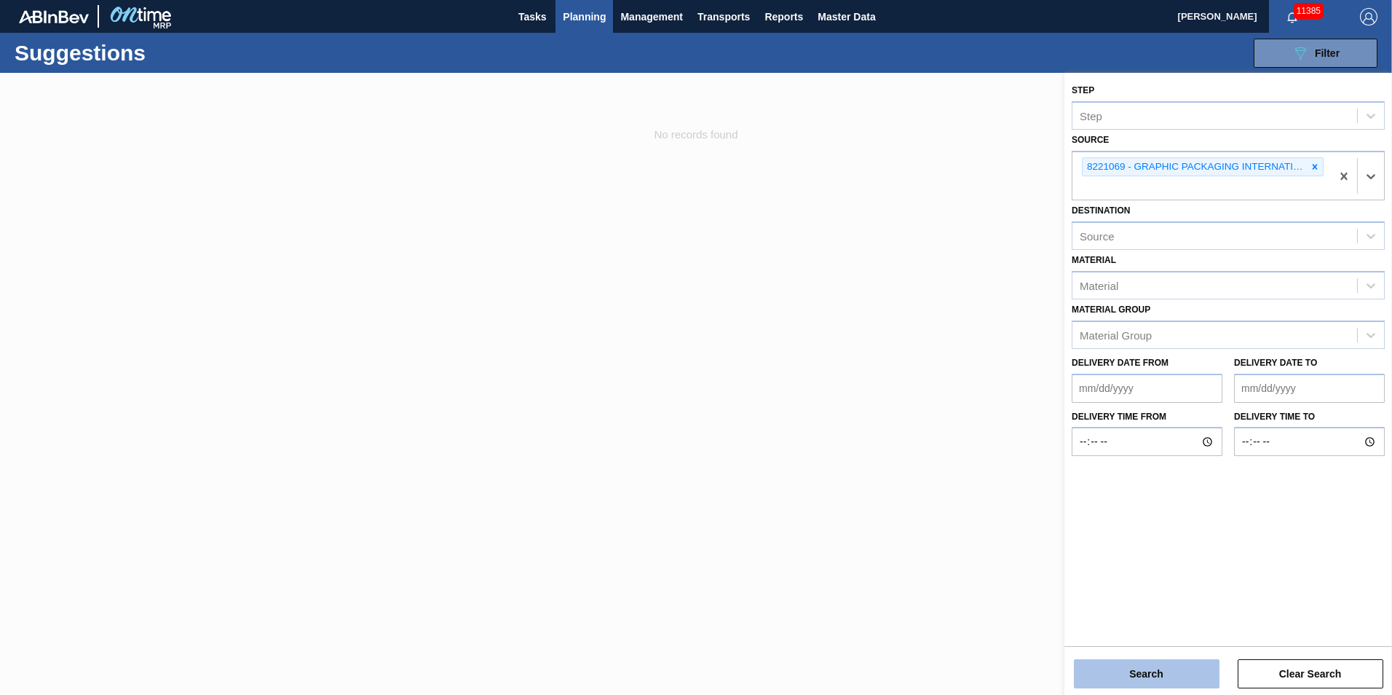
click at [1175, 680] on button "Search" at bounding box center [1147, 673] width 146 height 29
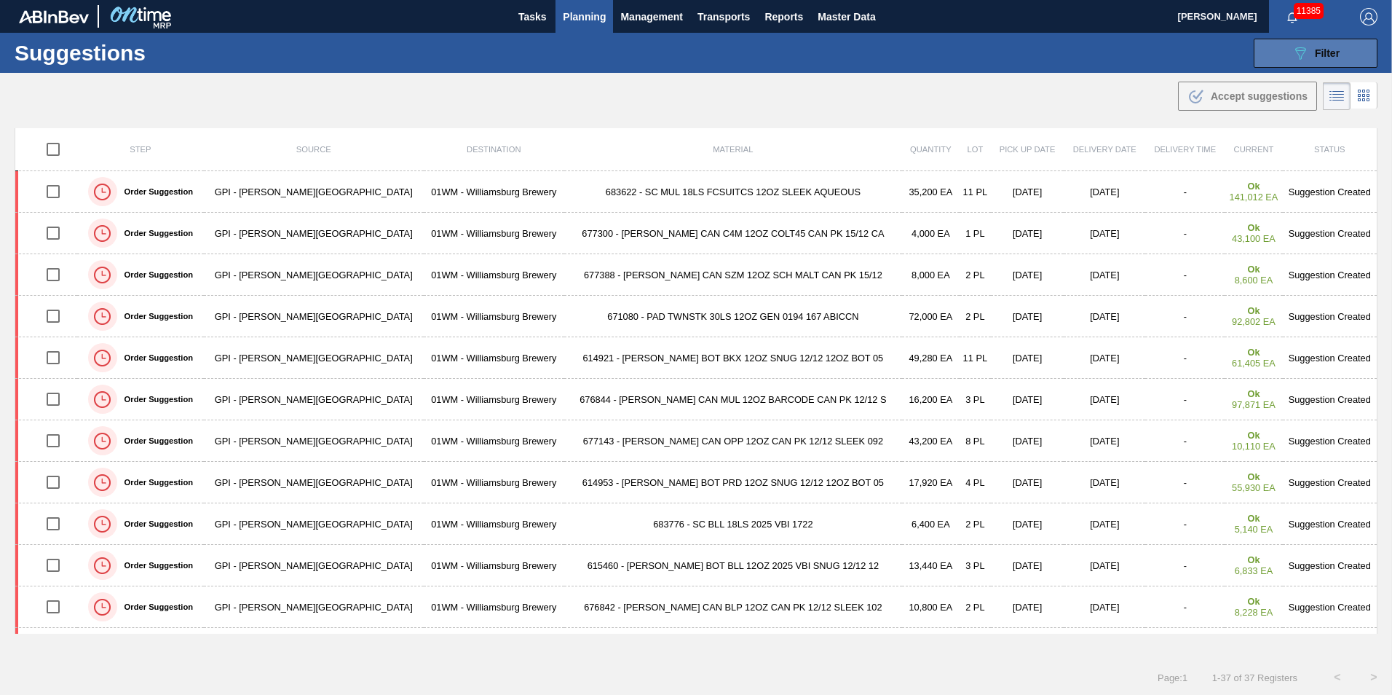
click at [1301, 57] on icon "089F7B8B-B2A5-4AFE-B5C0-19BA573D28AC" at bounding box center [1300, 52] width 17 height 17
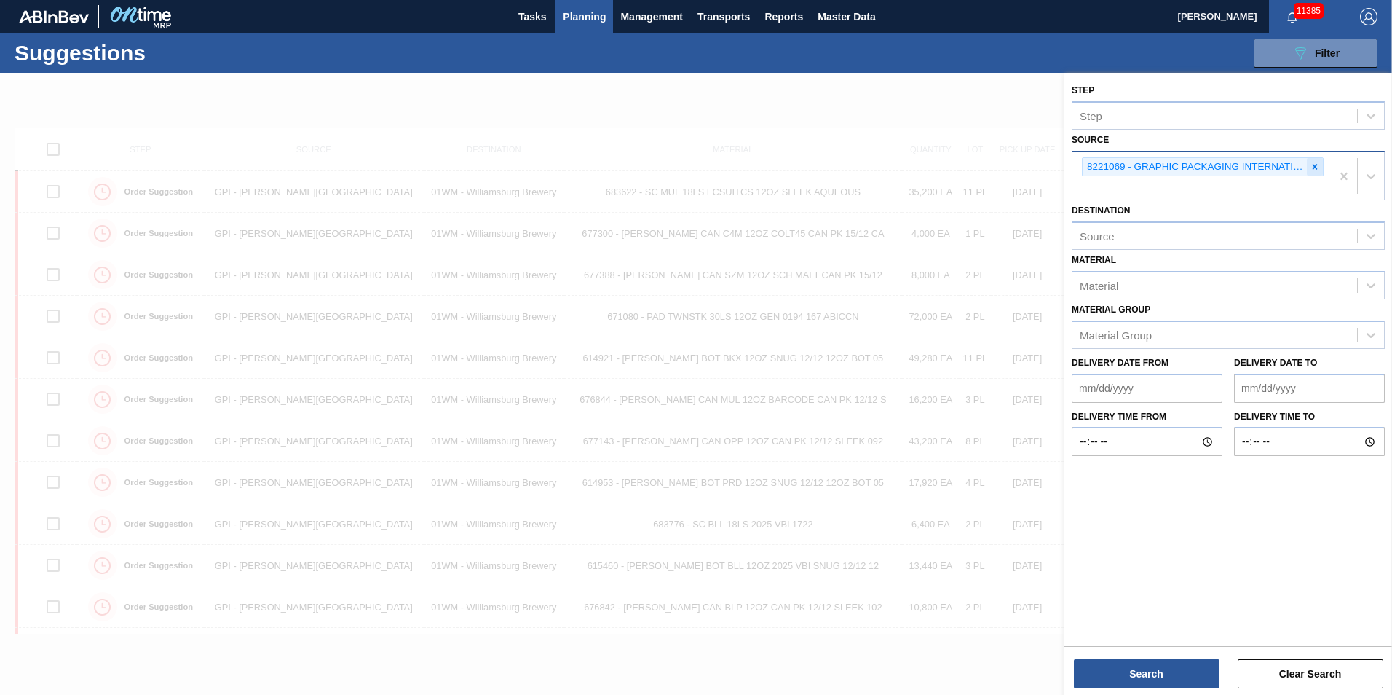
click at [1316, 163] on icon at bounding box center [1315, 167] width 10 height 10
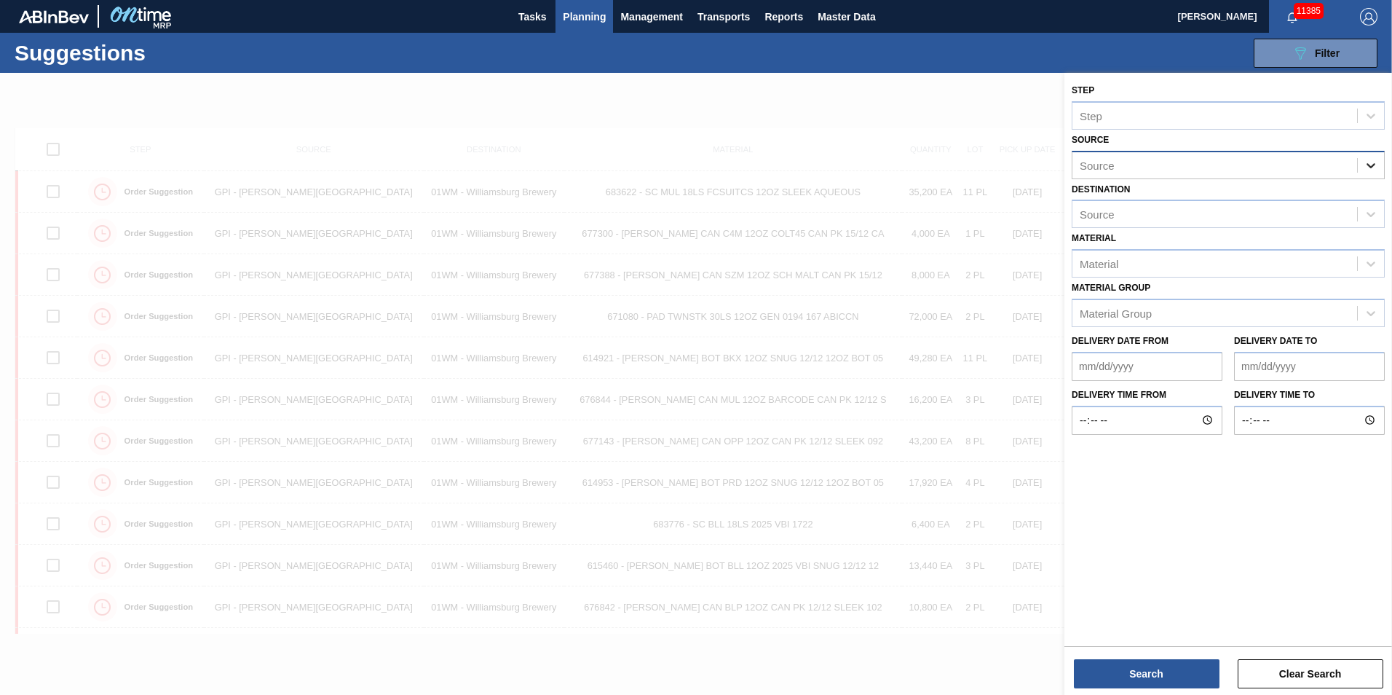
click at [1368, 163] on icon at bounding box center [1371, 165] width 9 height 5
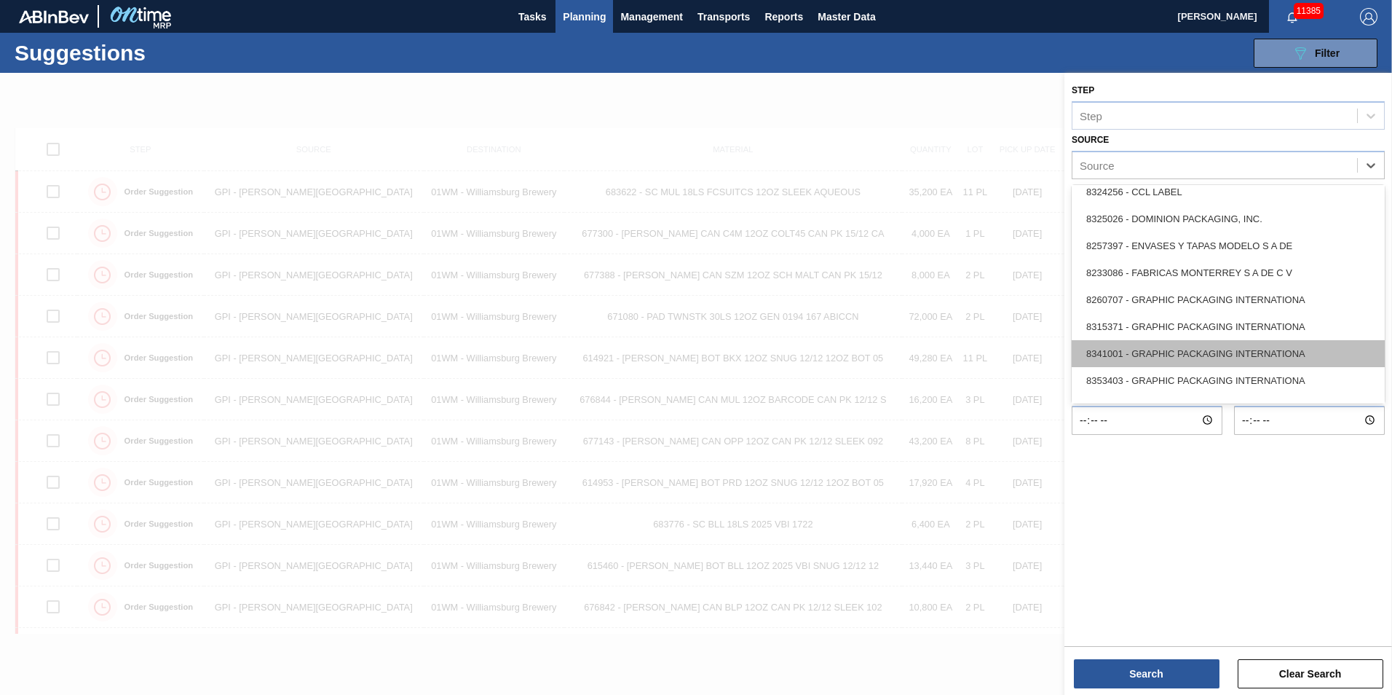
scroll to position [437, 0]
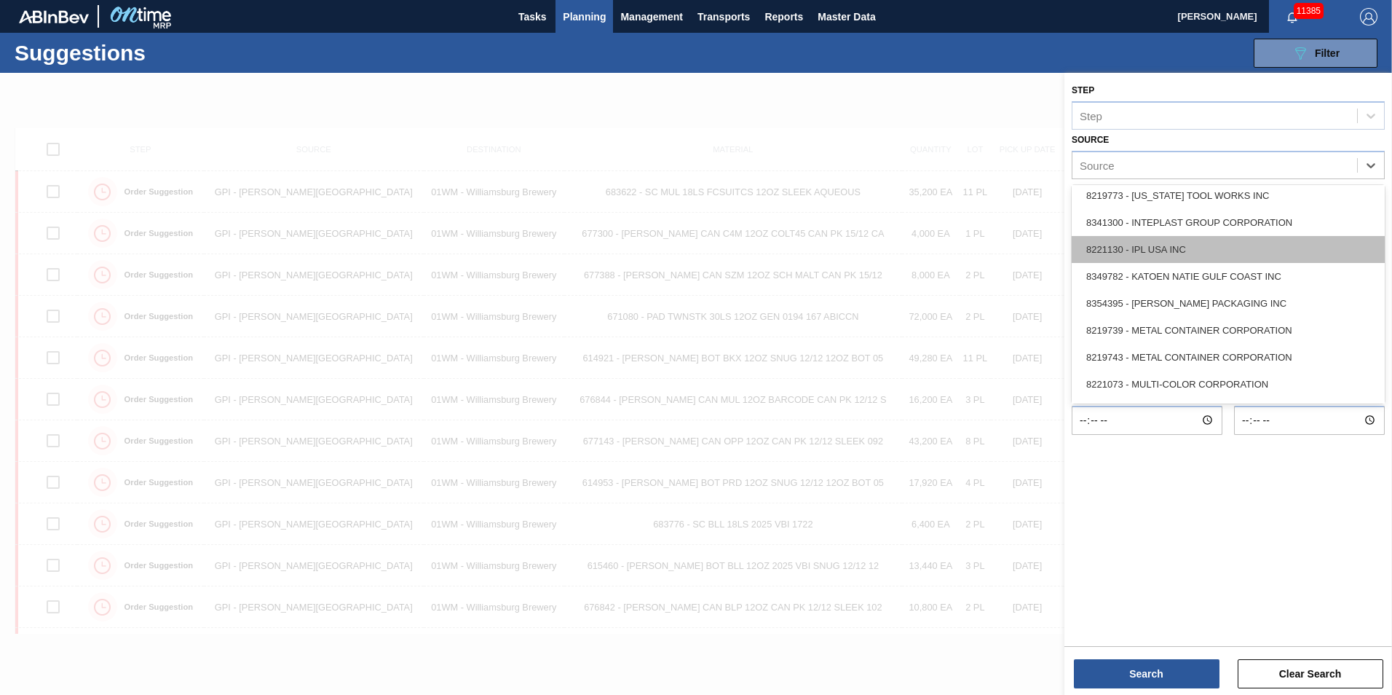
click at [1280, 245] on div "8221130 - IPL USA INC" at bounding box center [1228, 249] width 313 height 27
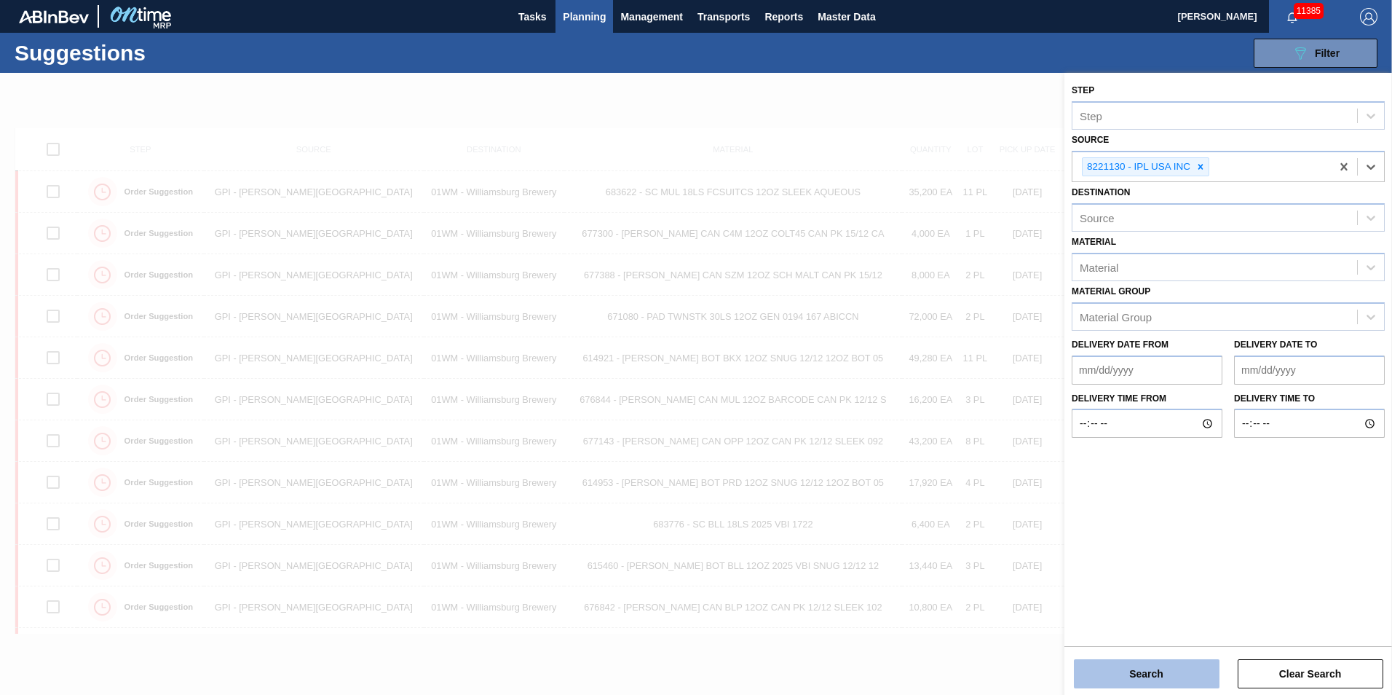
click at [1164, 686] on button "Search" at bounding box center [1147, 673] width 146 height 29
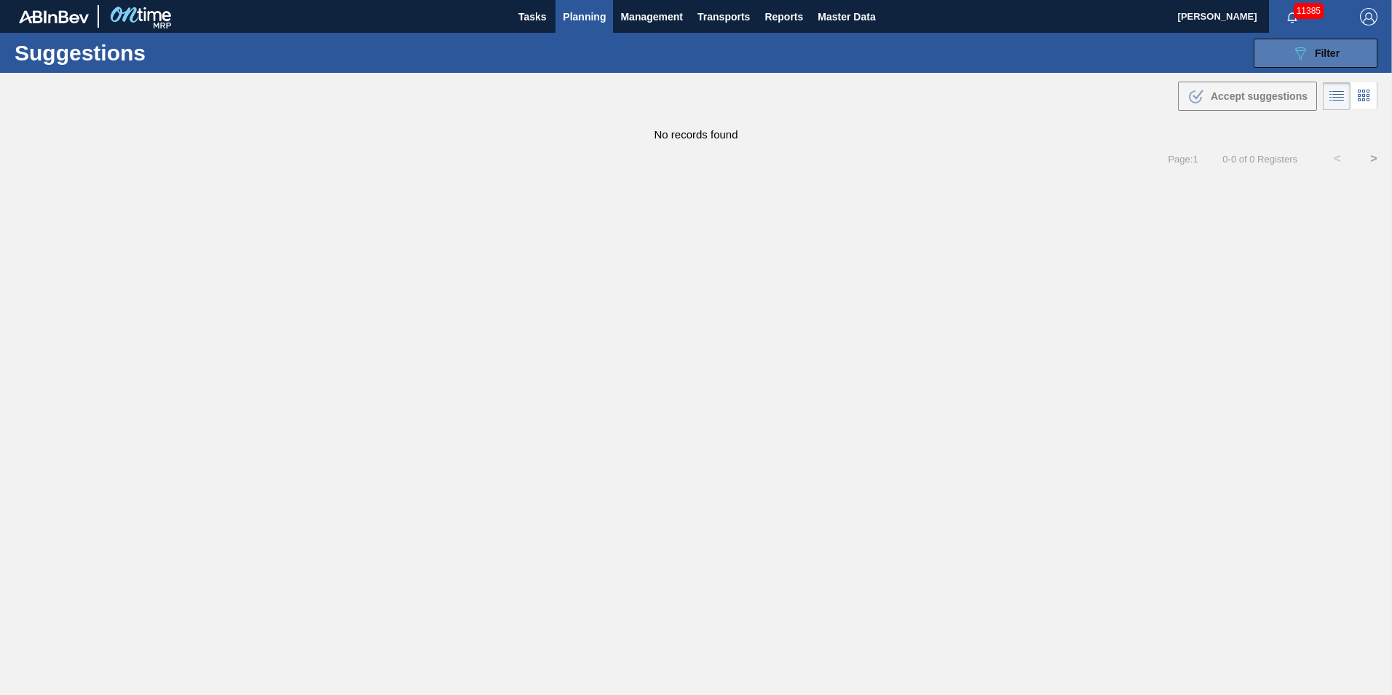
click at [1346, 60] on button "089F7B8B-B2A5-4AFE-B5C0-19BA573D28AC Filter" at bounding box center [1316, 53] width 124 height 29
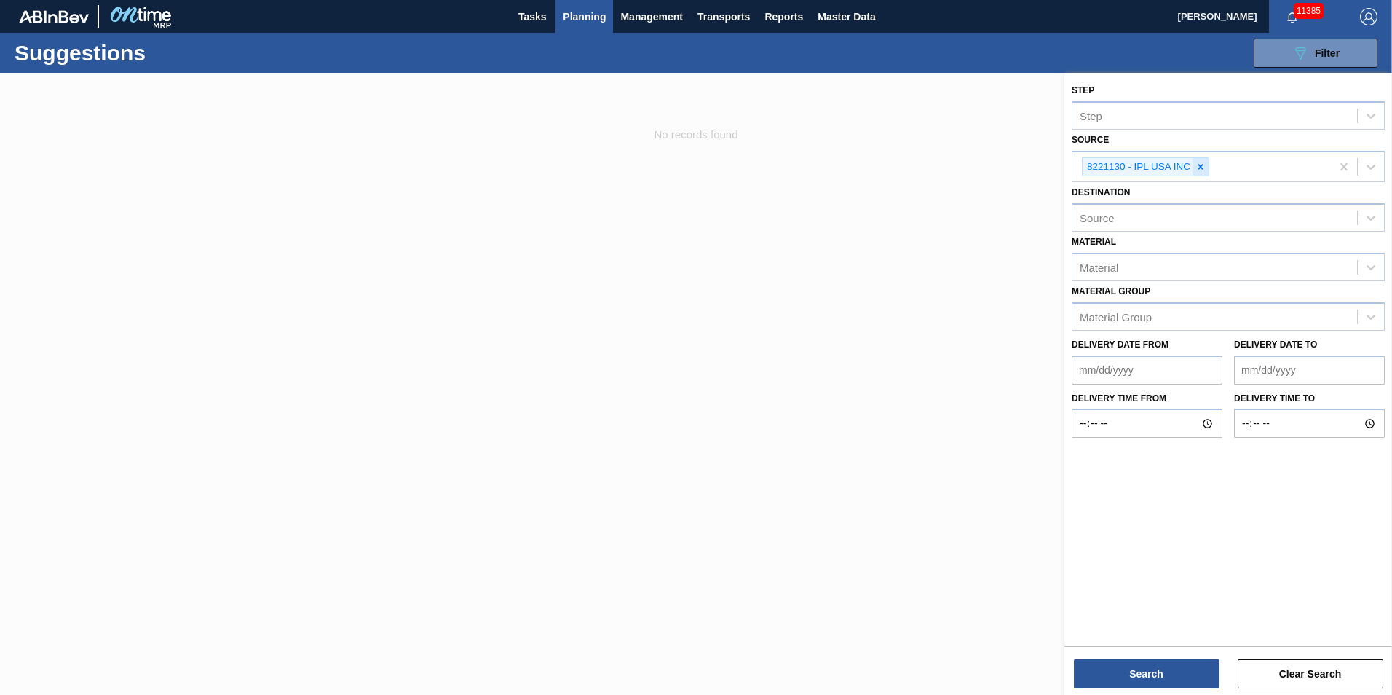
click at [1202, 160] on div at bounding box center [1201, 167] width 16 height 18
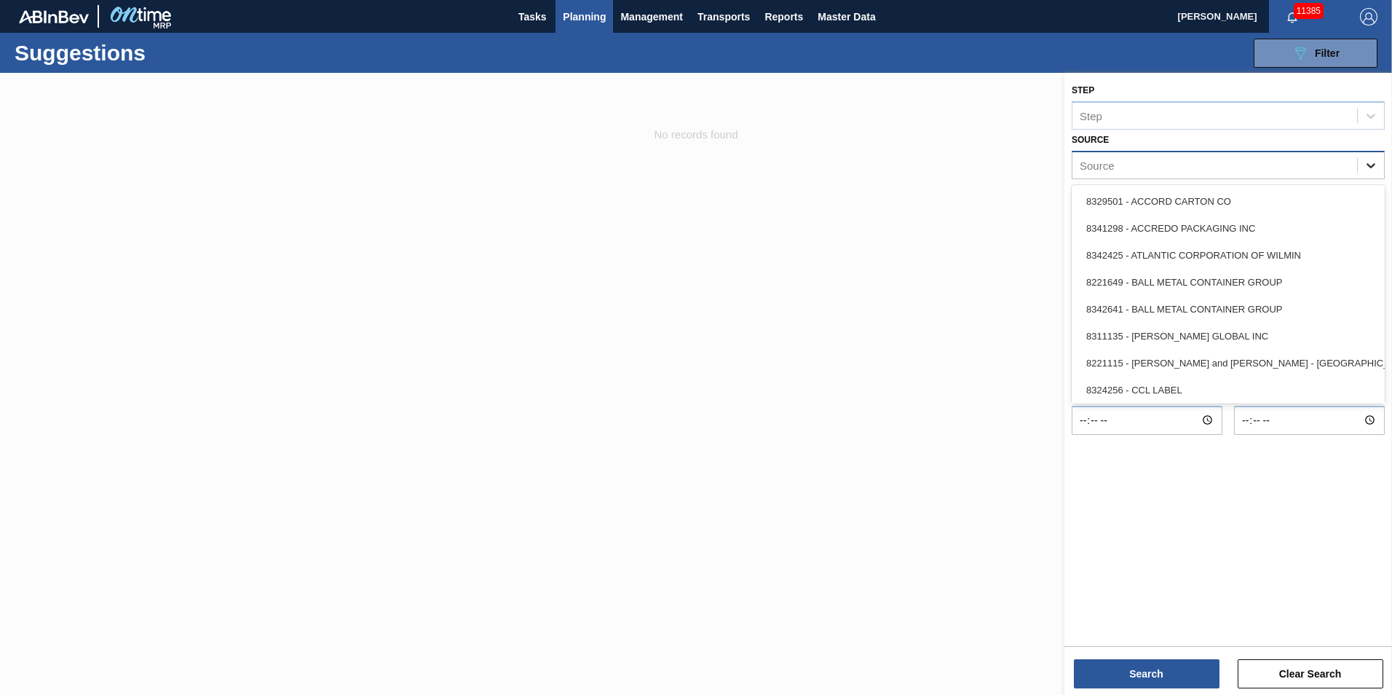
click at [1373, 165] on icon at bounding box center [1371, 165] width 9 height 5
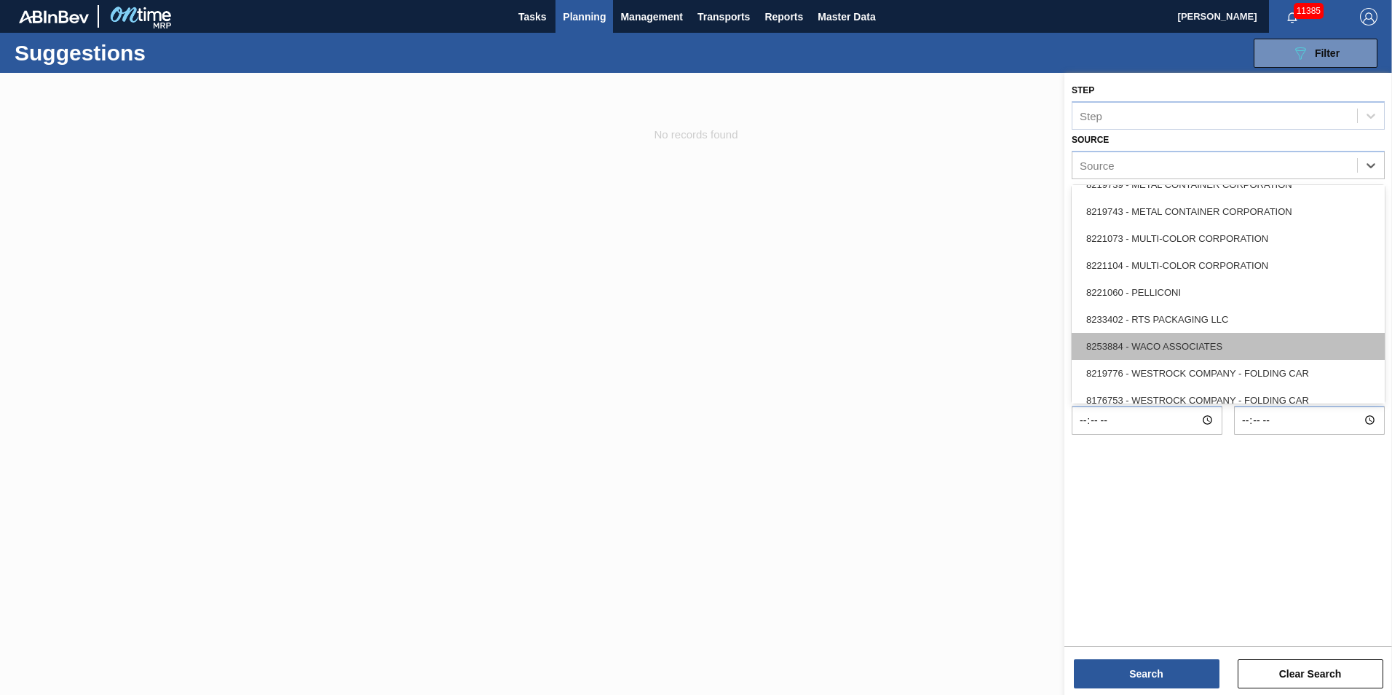
scroll to position [650, 0]
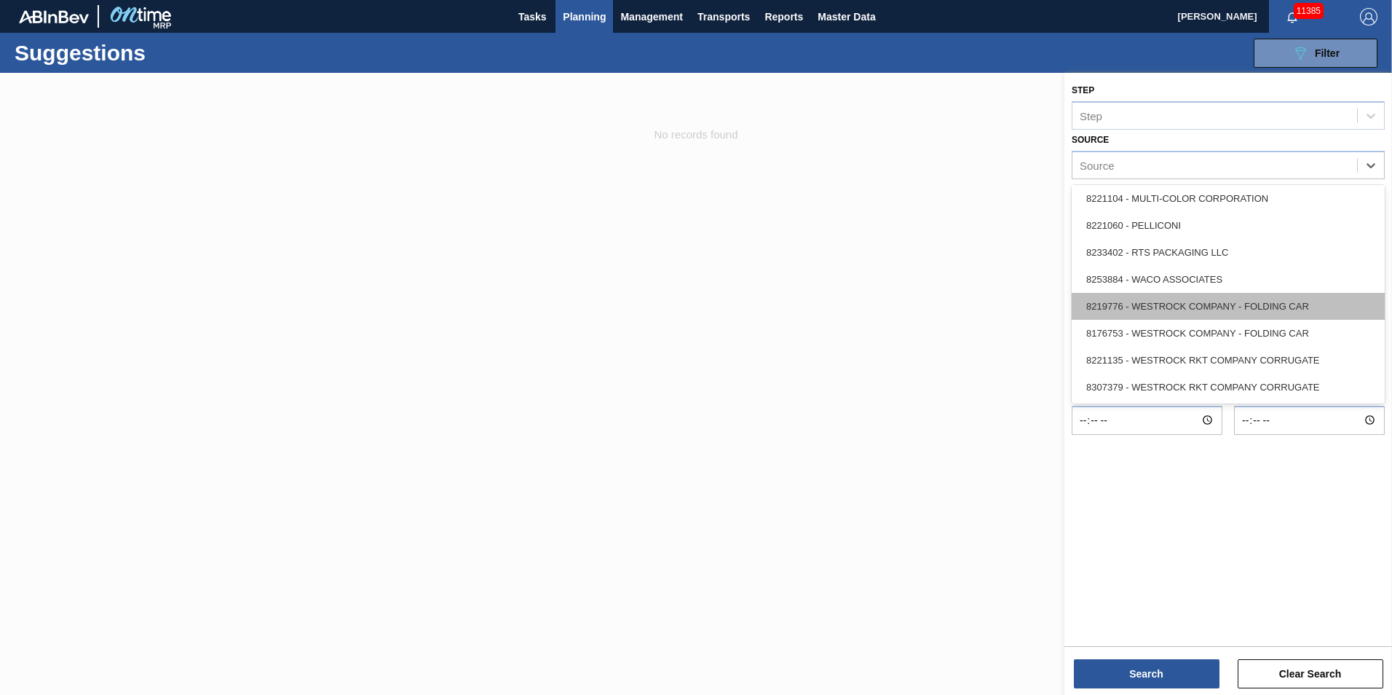
click at [1300, 304] on div "8219776 - WESTROCK COMPANY - FOLDING CAR" at bounding box center [1228, 306] width 313 height 27
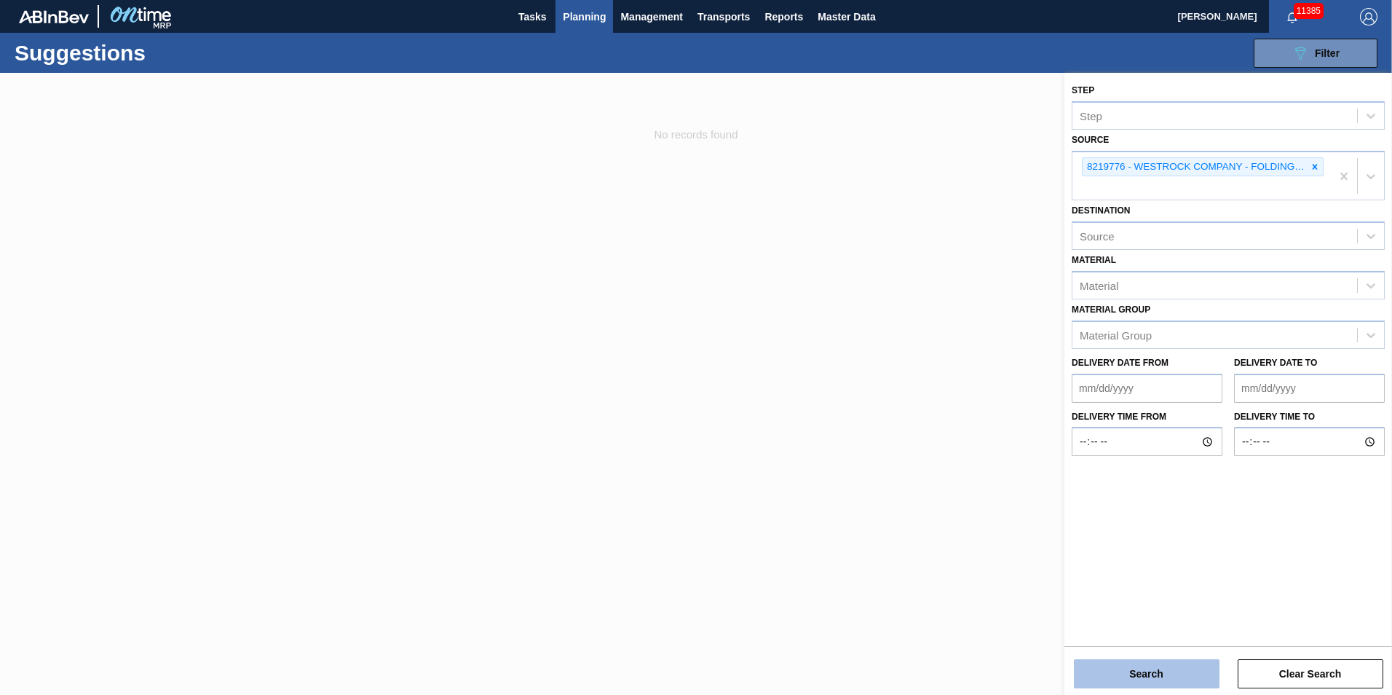
click at [1157, 671] on button "Search" at bounding box center [1147, 673] width 146 height 29
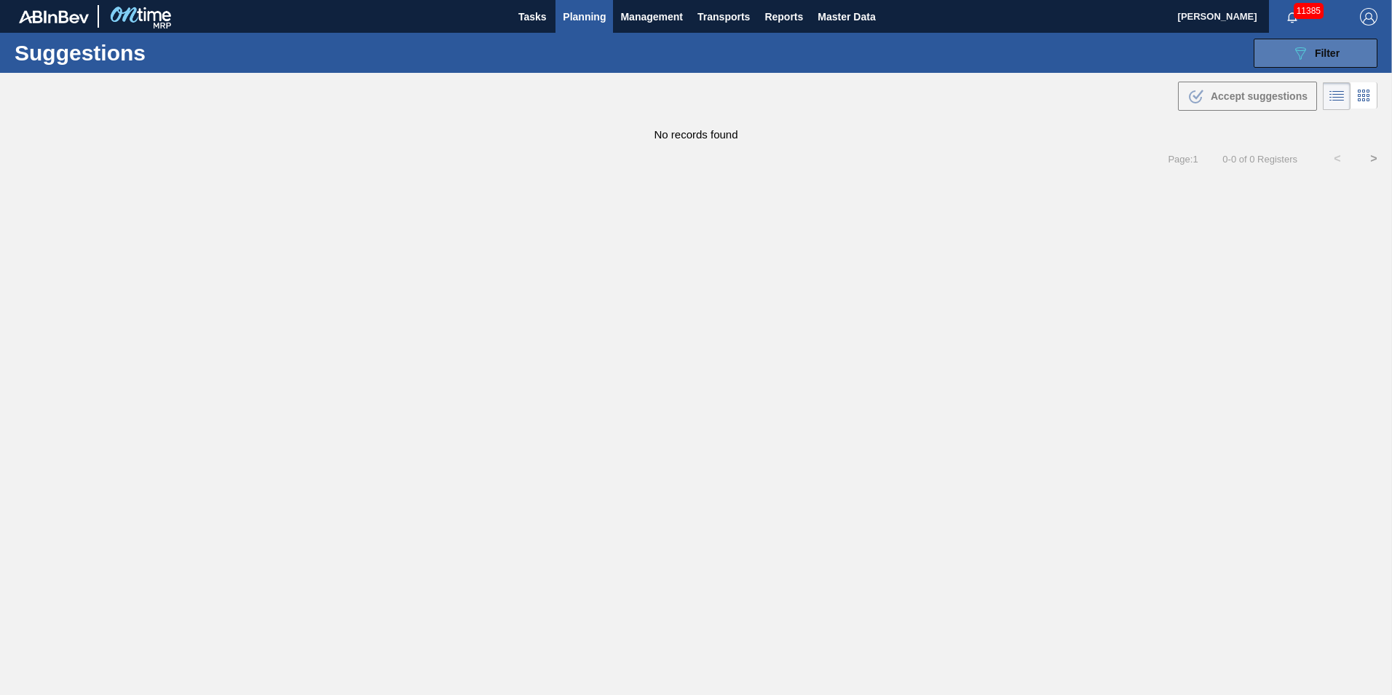
click at [1324, 63] on button "089F7B8B-B2A5-4AFE-B5C0-19BA573D28AC Filter" at bounding box center [1316, 53] width 124 height 29
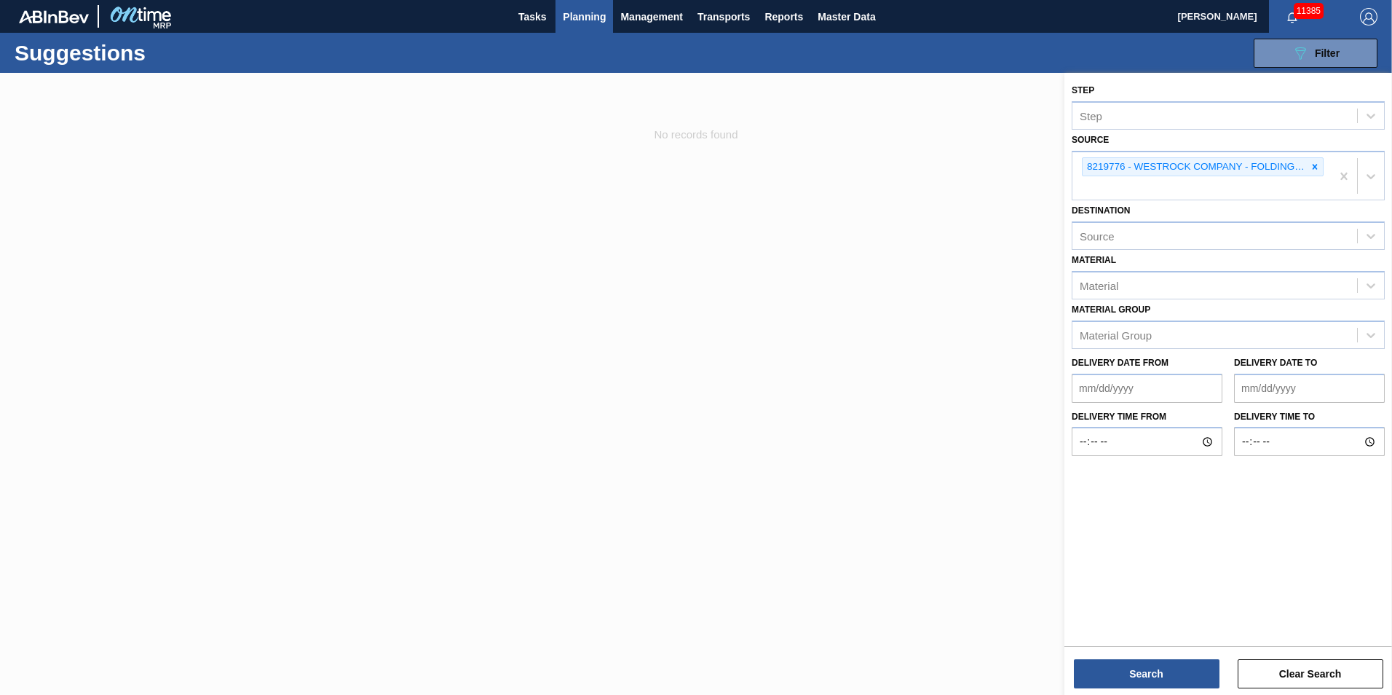
click at [1323, 170] on div "8219776 - WESTROCK COMPANY - FOLDING CAR" at bounding box center [1203, 167] width 242 height 20
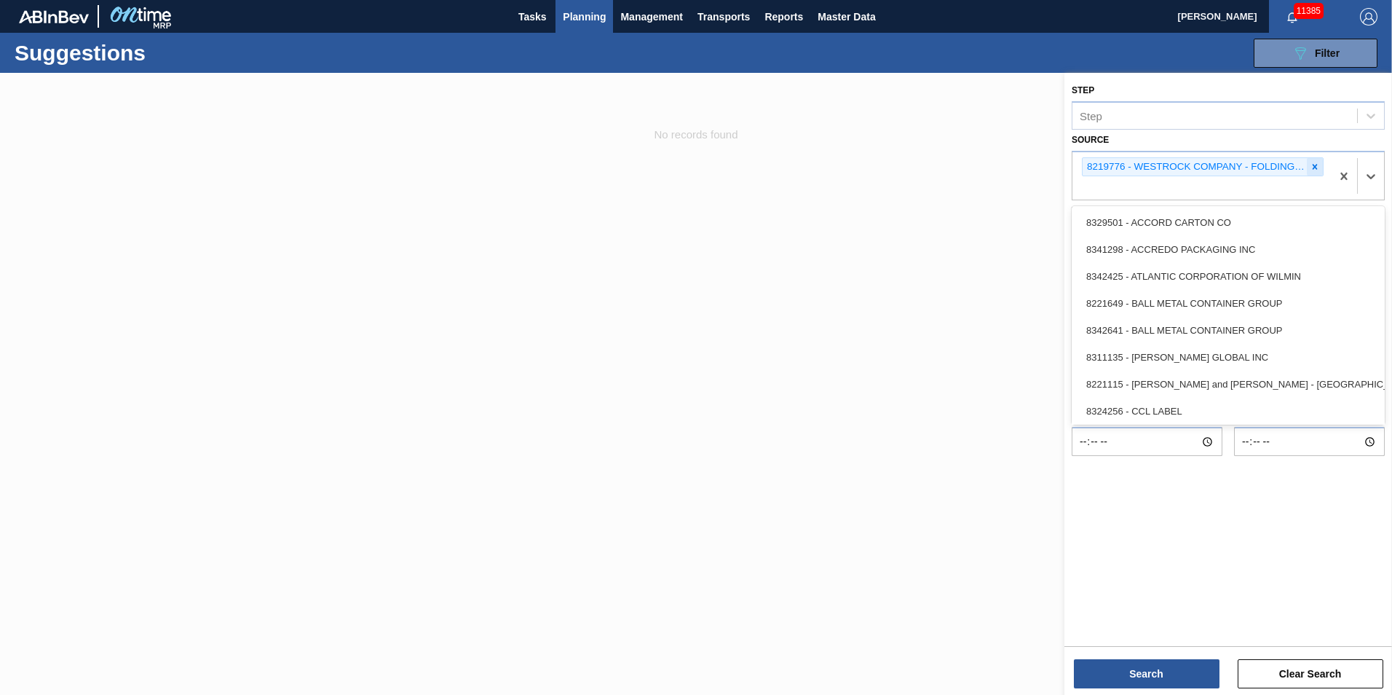
click at [1320, 168] on div at bounding box center [1315, 167] width 16 height 18
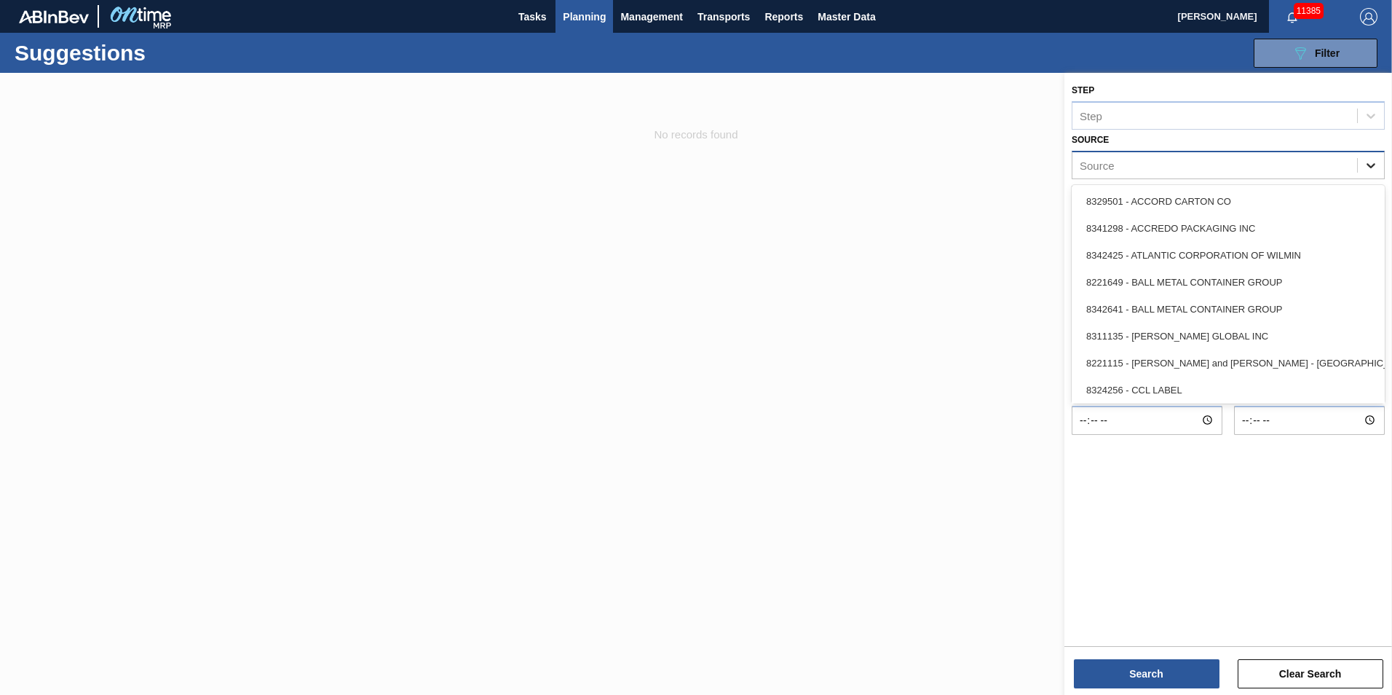
click at [1374, 161] on icon at bounding box center [1371, 165] width 15 height 15
click at [1374, 169] on icon at bounding box center [1371, 165] width 15 height 15
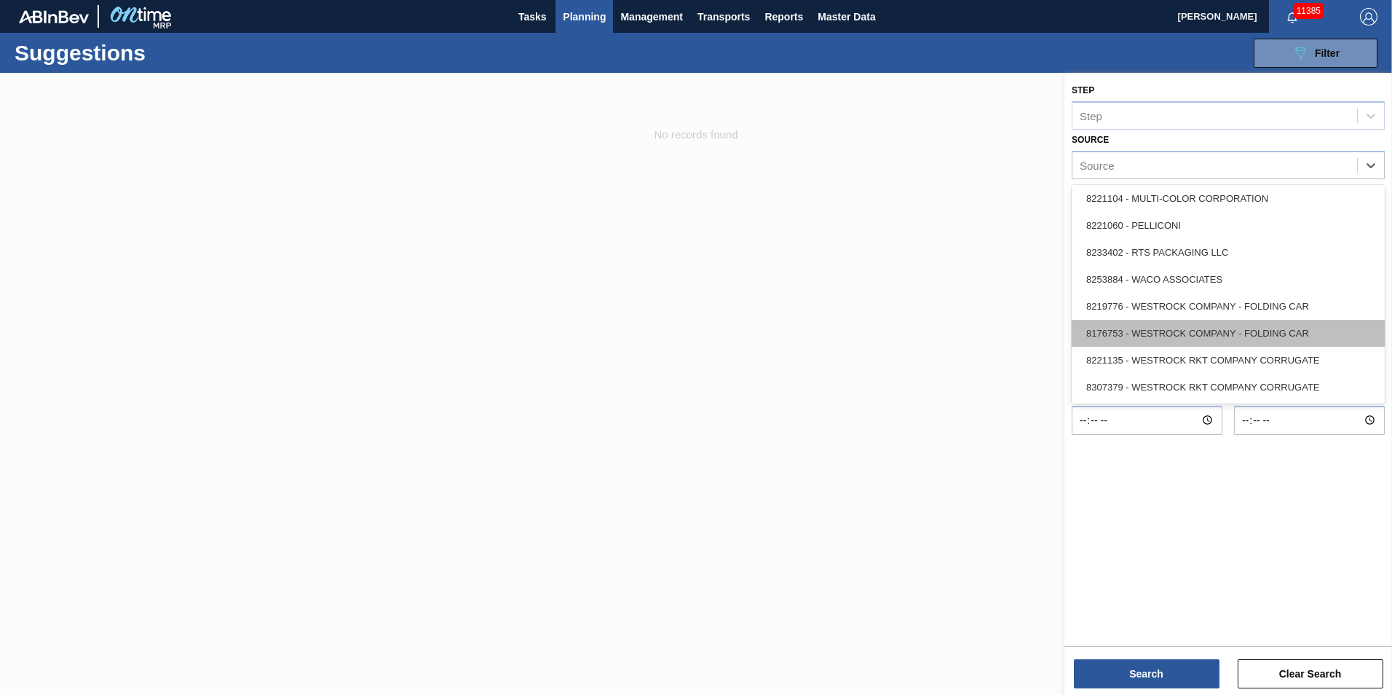
click at [1242, 341] on div "8176753 - WESTROCK COMPANY - FOLDING CAR" at bounding box center [1228, 333] width 313 height 27
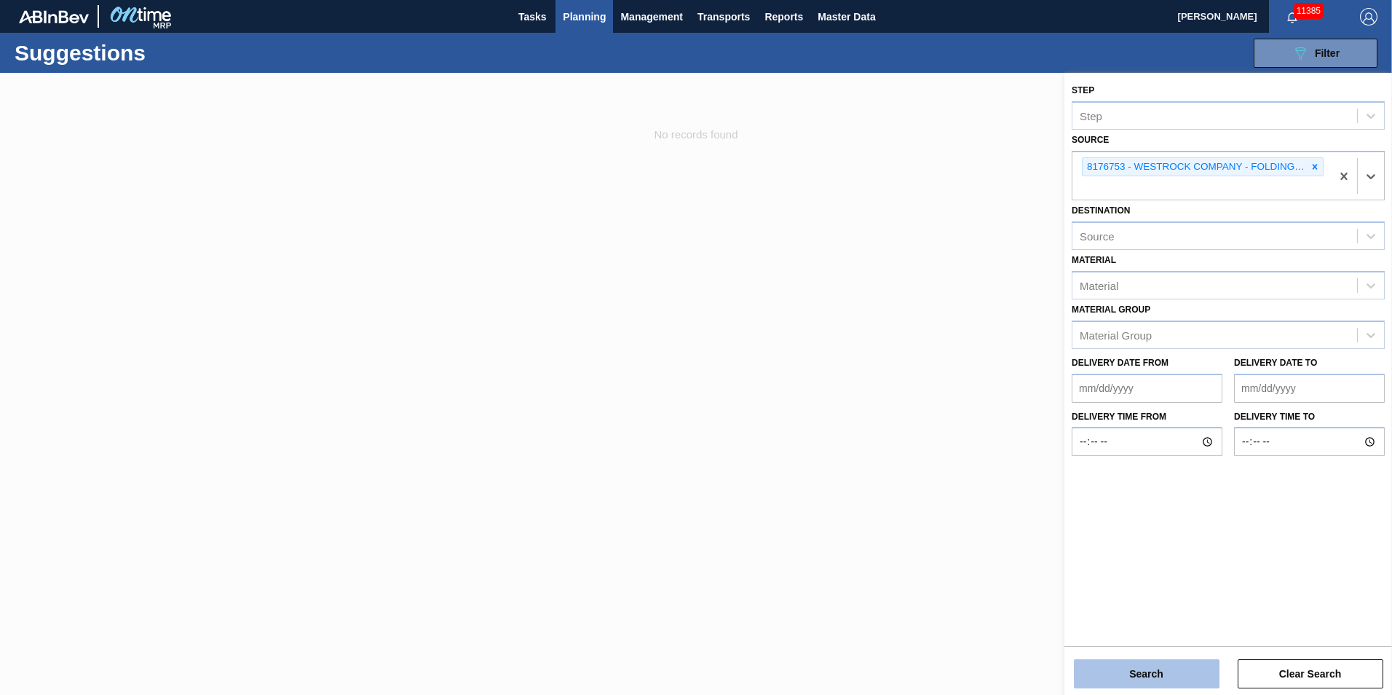
click at [1190, 667] on button "Search" at bounding box center [1147, 673] width 146 height 29
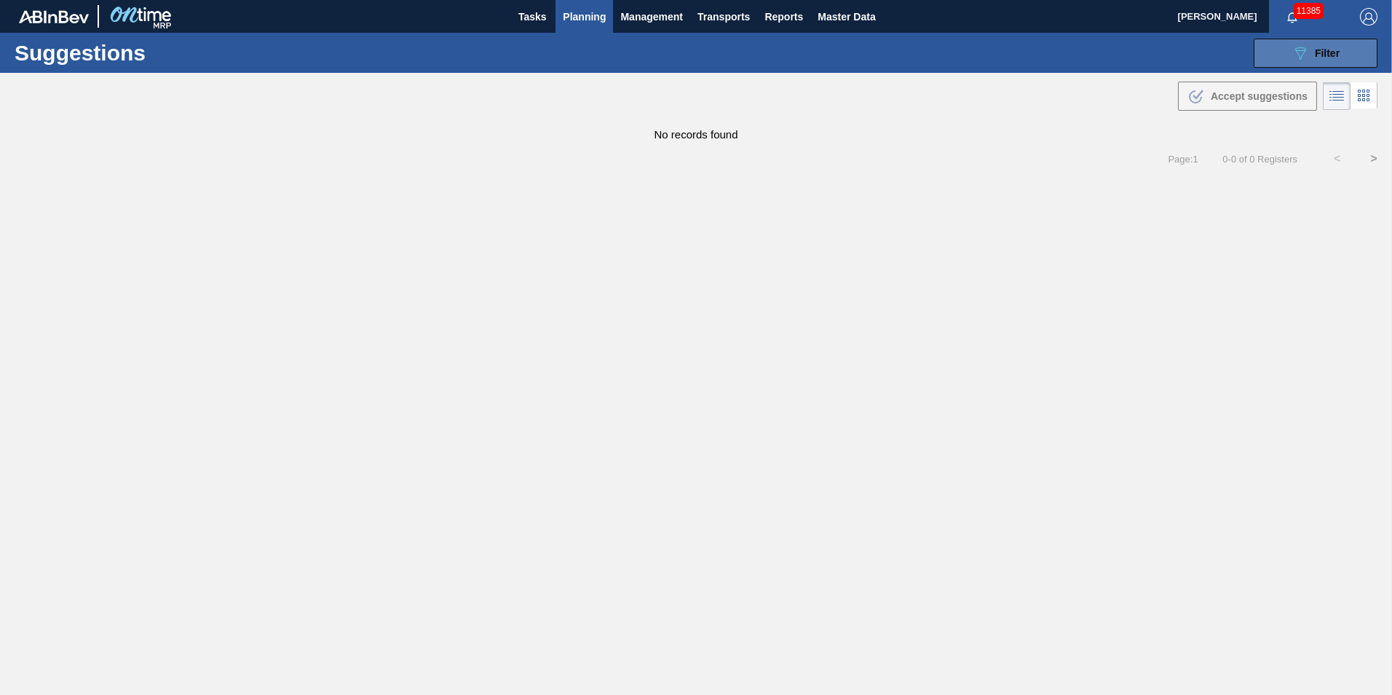
click at [1309, 54] on icon "089F7B8B-B2A5-4AFE-B5C0-19BA573D28AC" at bounding box center [1300, 52] width 17 height 17
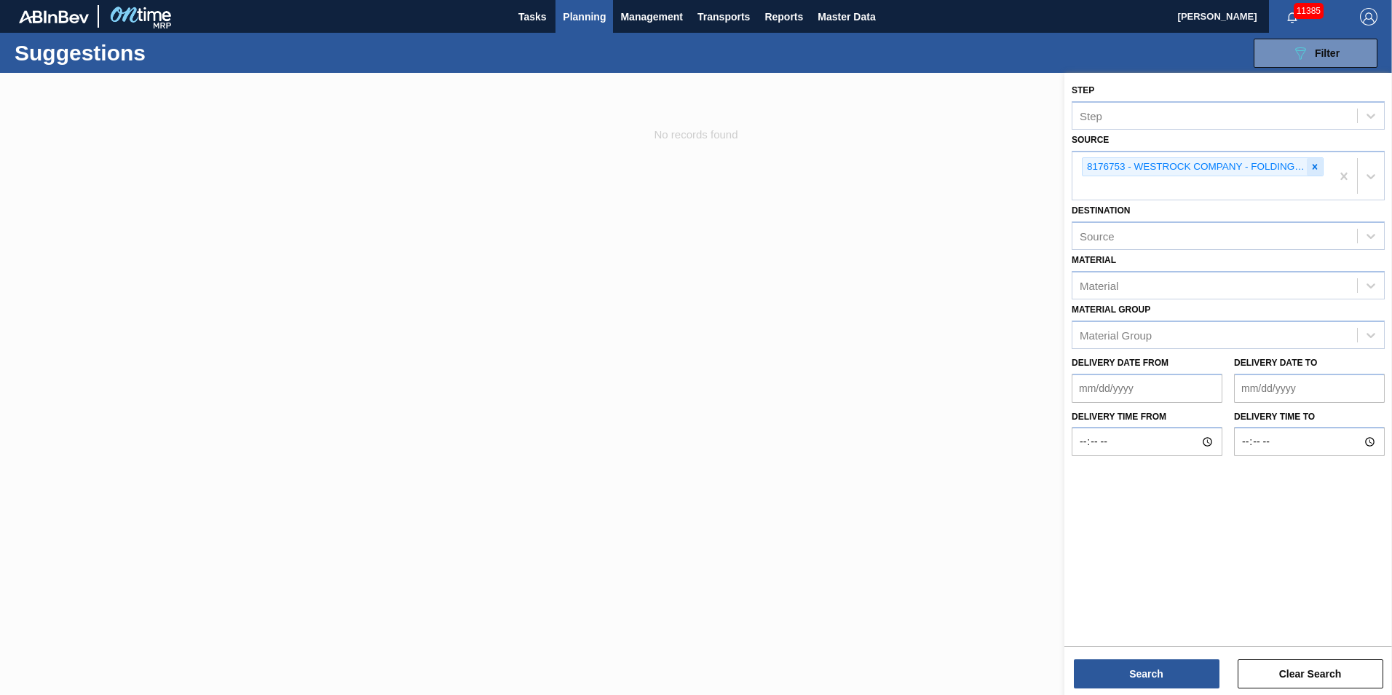
click at [1310, 170] on icon at bounding box center [1315, 167] width 10 height 10
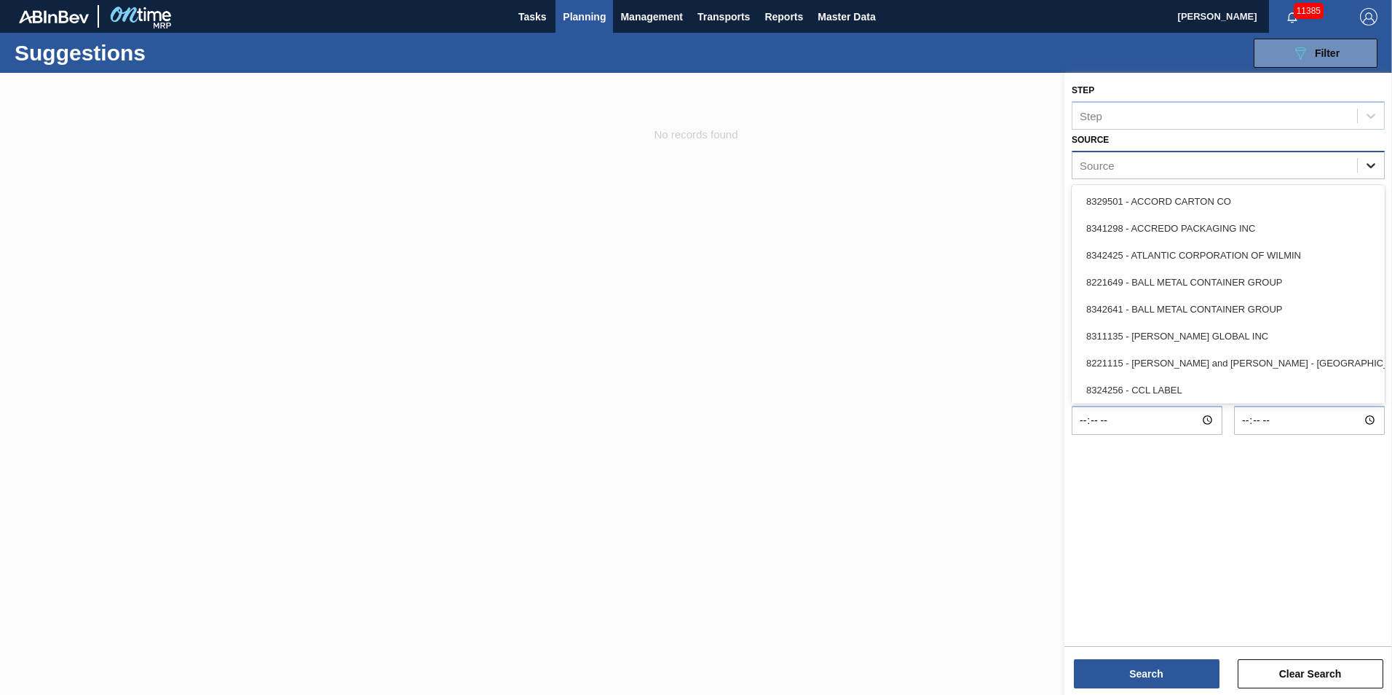
click at [1365, 159] on icon at bounding box center [1371, 165] width 15 height 15
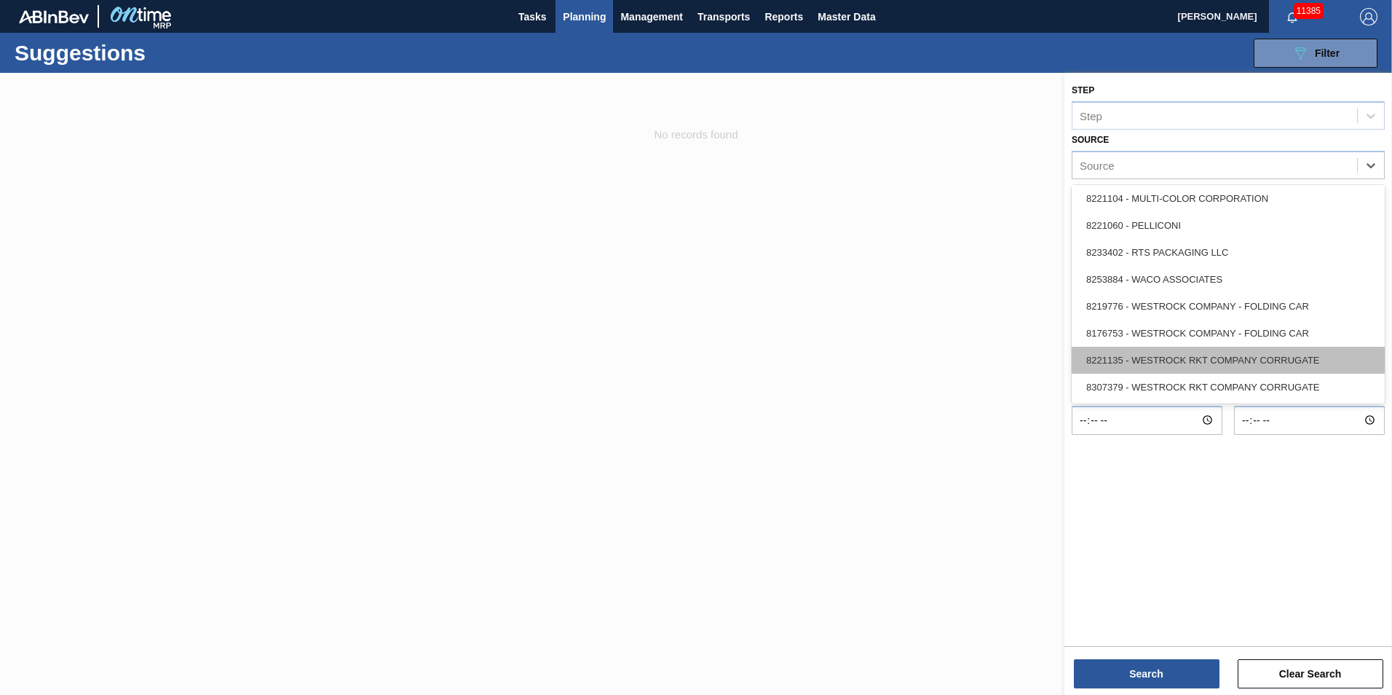
click at [1291, 363] on div "8221135 - WESTROCK RKT COMPANY CORRUGATE" at bounding box center [1228, 360] width 313 height 27
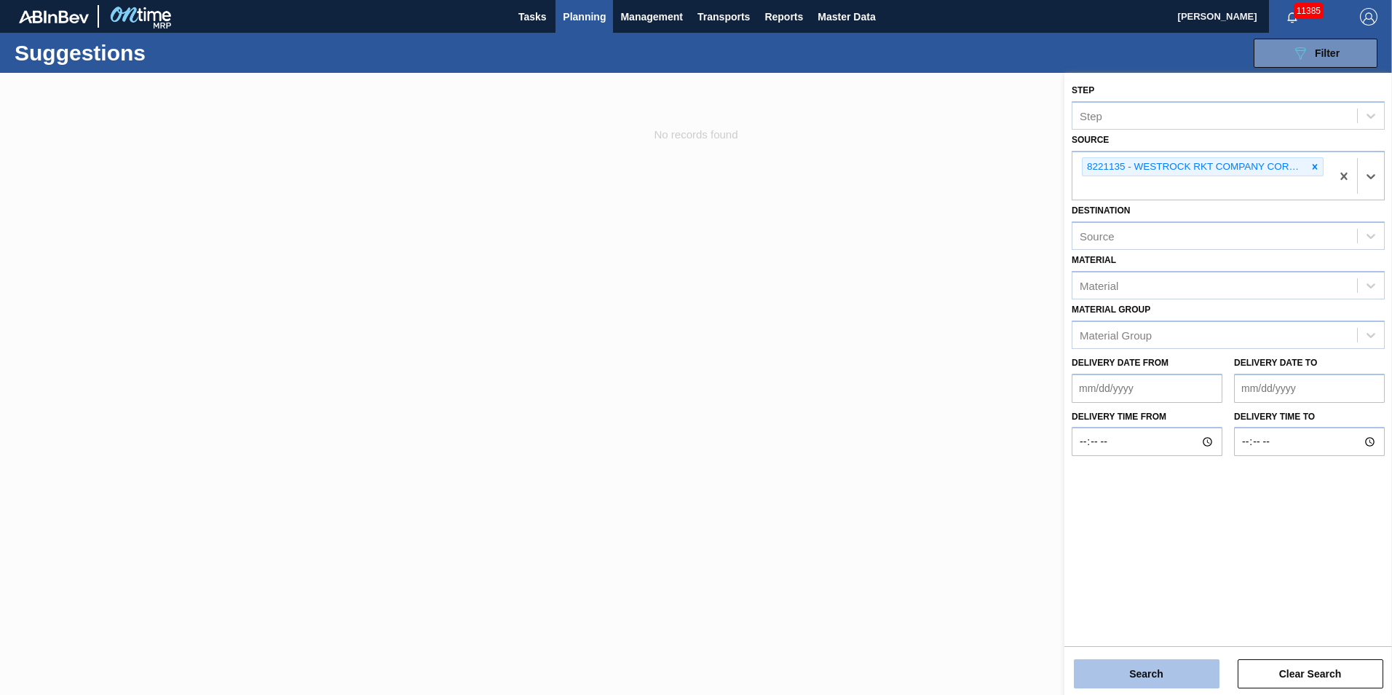
click at [1218, 666] on button "Search" at bounding box center [1147, 673] width 146 height 29
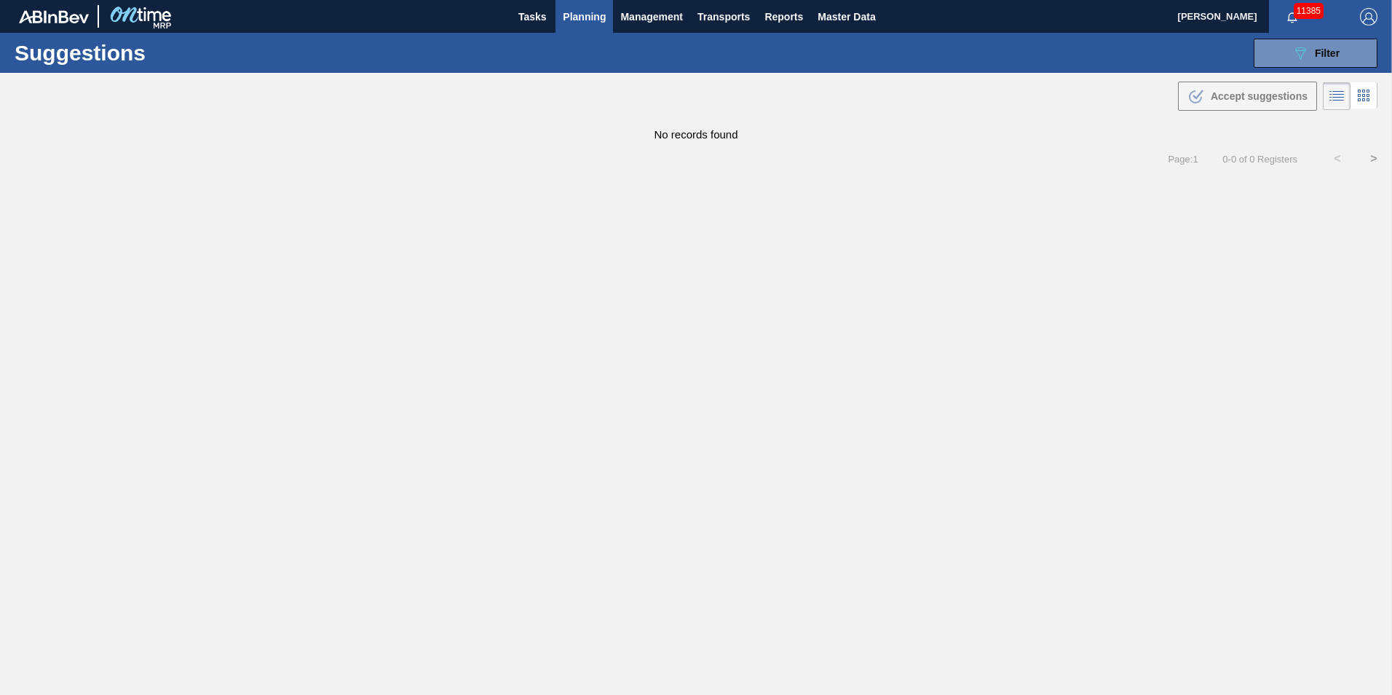
click at [1342, 30] on div "11385" at bounding box center [1307, 16] width 76 height 33
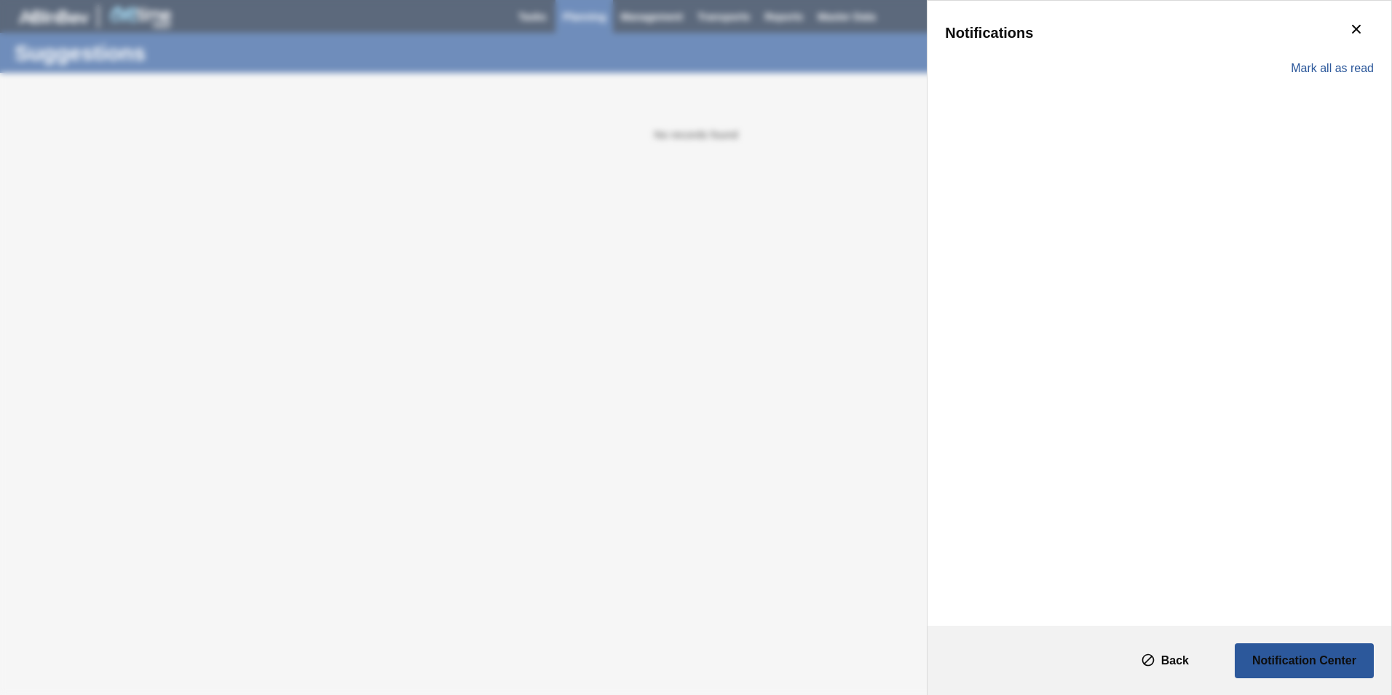
click at [1331, 42] on div "Notifications" at bounding box center [1159, 32] width 429 height 29
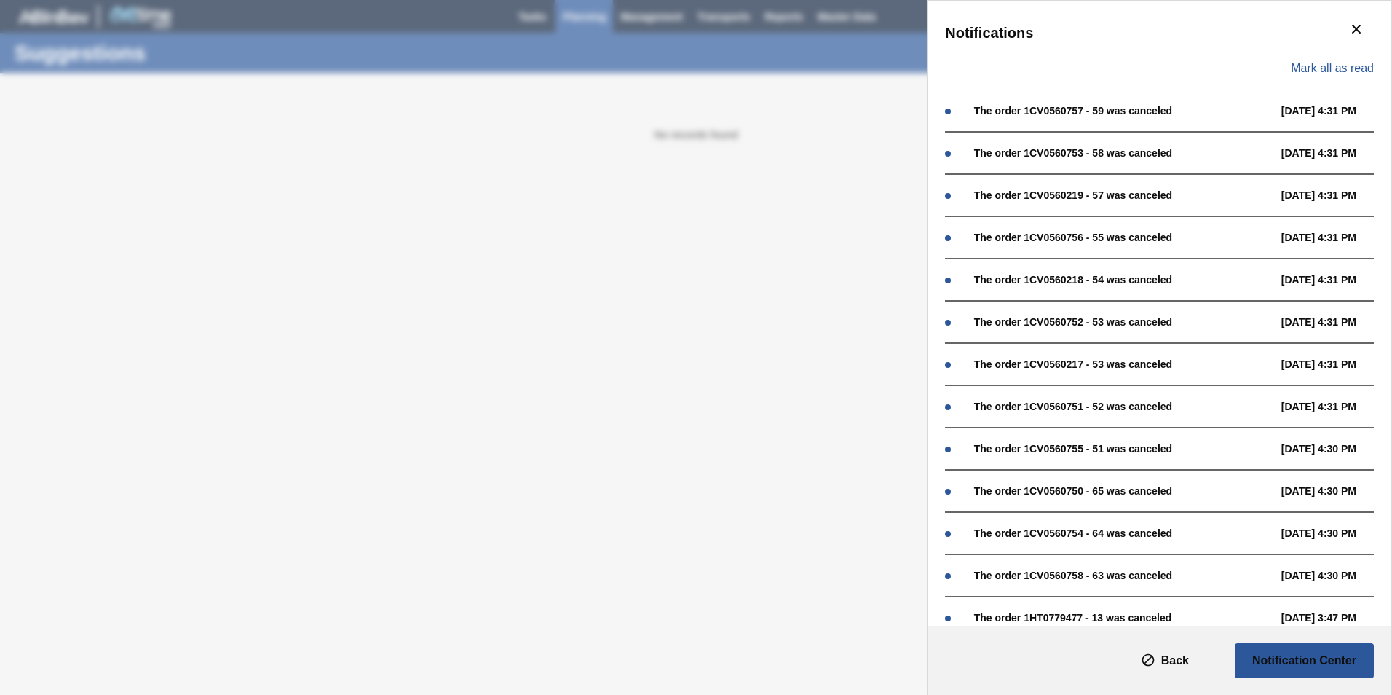
drag, startPoint x: 809, startPoint y: 109, endPoint x: 991, endPoint y: 82, distance: 183.9
click at [809, 109] on div "Notifications Mark all as read The order 1CV0560757 - 59 was canceled [DATE] 4:…" at bounding box center [696, 347] width 1392 height 695
click at [1366, 27] on button "botão de ícone" at bounding box center [1356, 29] width 35 height 35
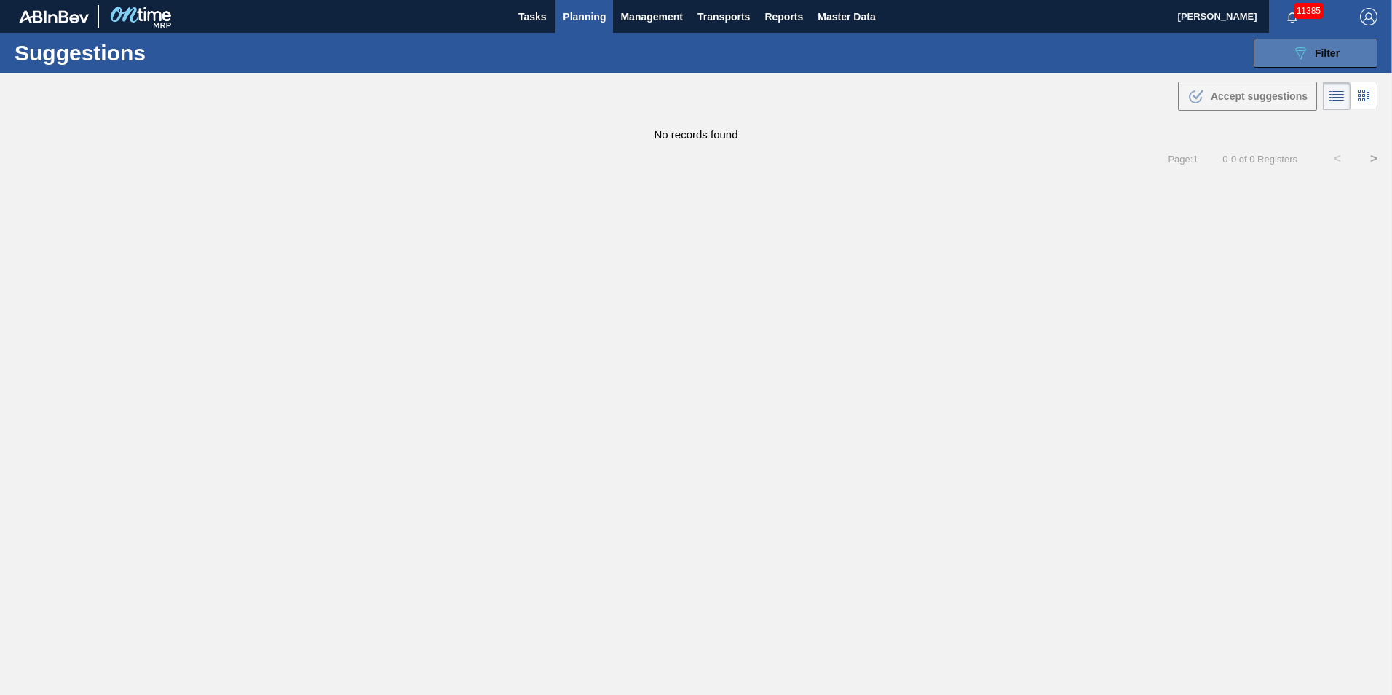
click at [1331, 55] on span "Filter" at bounding box center [1327, 53] width 25 height 12
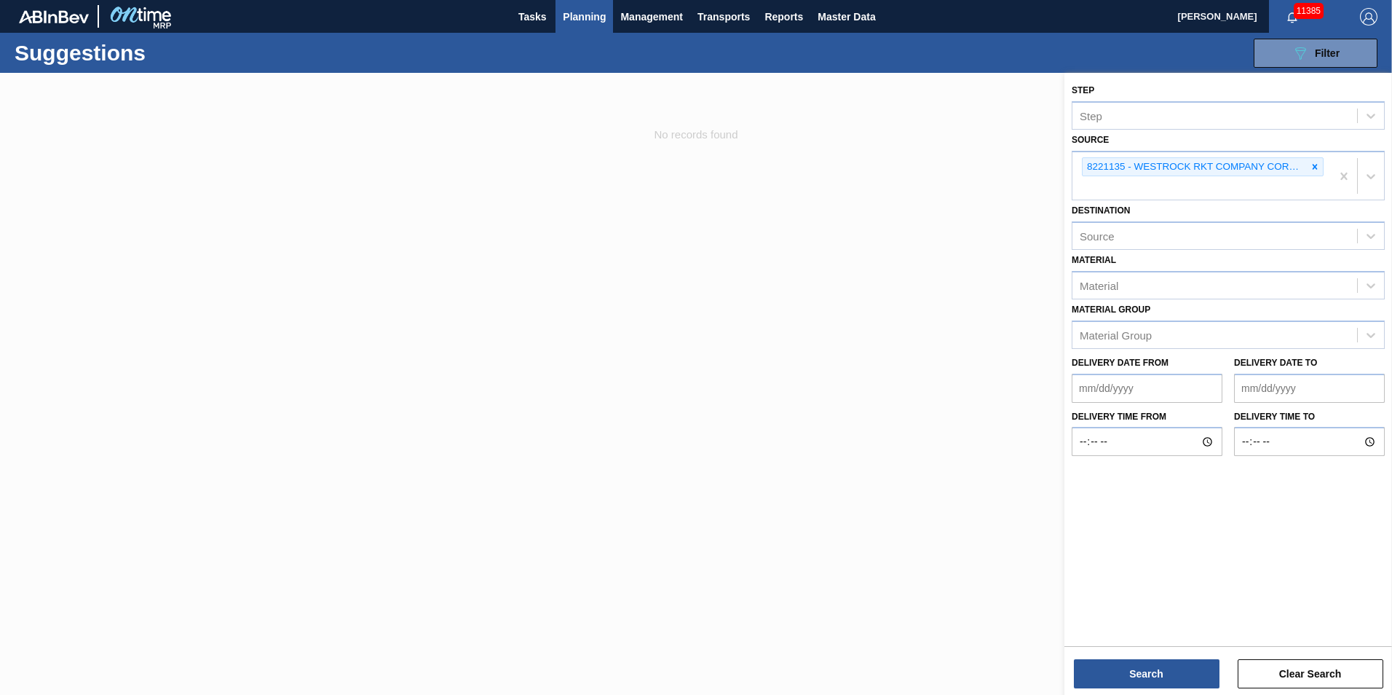
click at [1314, 170] on icon at bounding box center [1315, 167] width 10 height 10
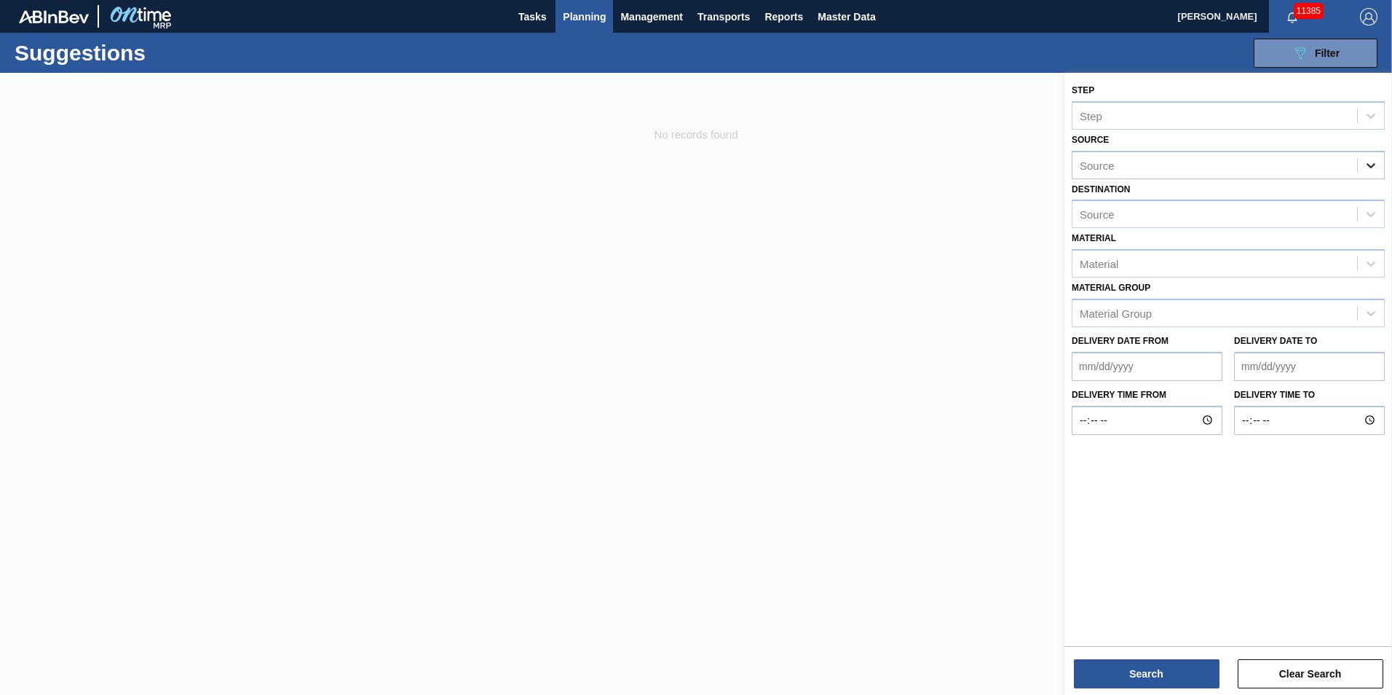
click at [1371, 170] on icon at bounding box center [1371, 165] width 15 height 15
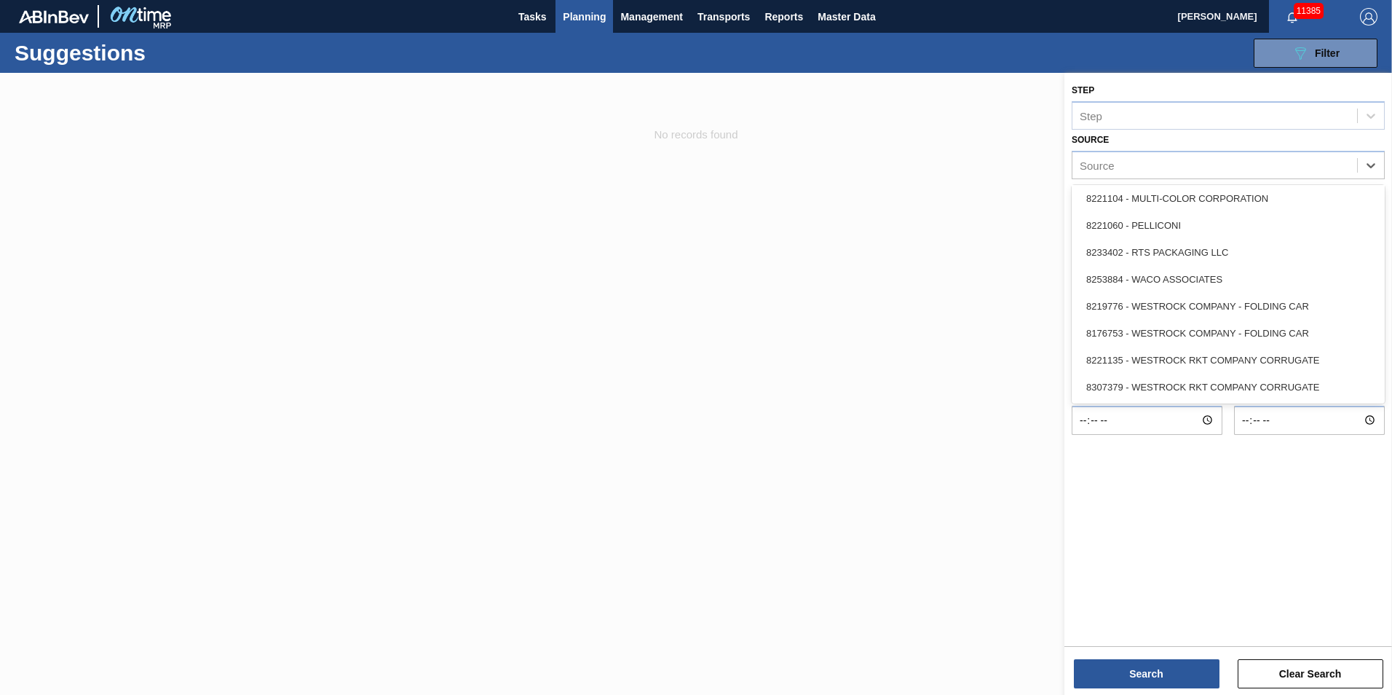
click at [1249, 378] on div "8307379 - WESTROCK RKT COMPANY CORRUGATE" at bounding box center [1228, 387] width 313 height 27
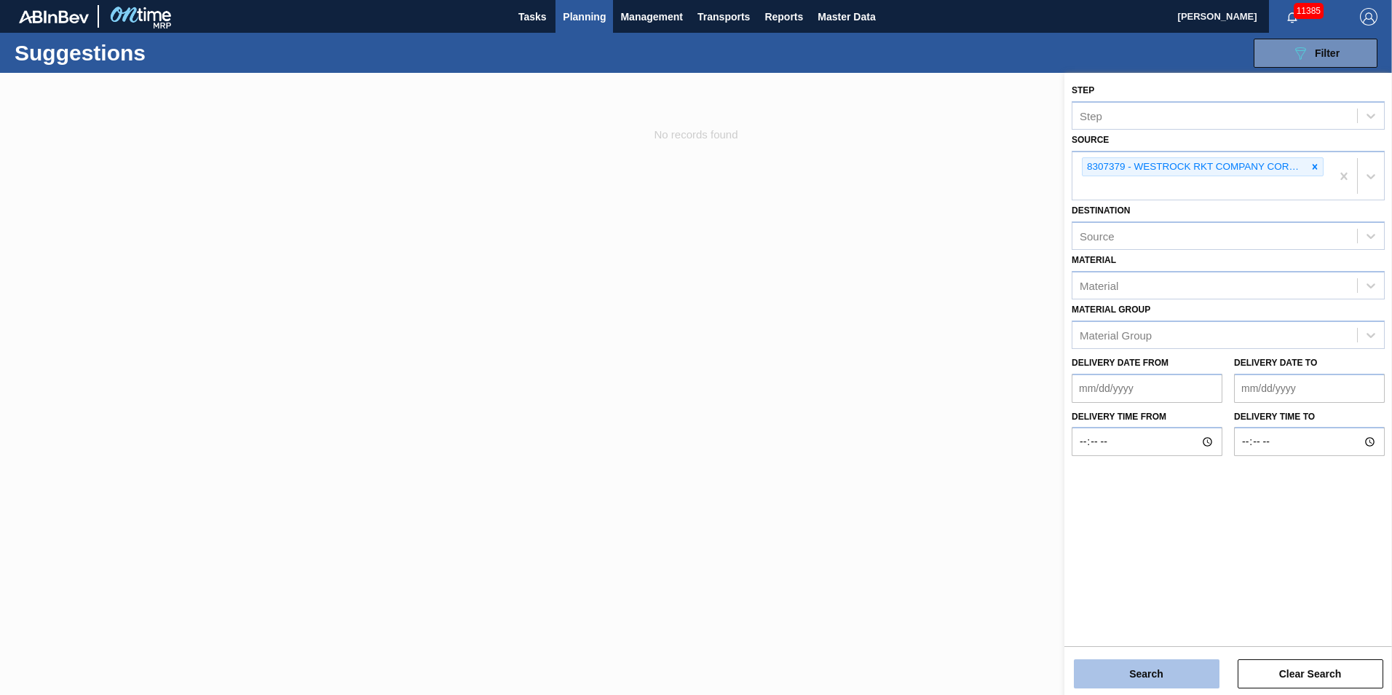
click at [1167, 686] on button "Search" at bounding box center [1147, 673] width 146 height 29
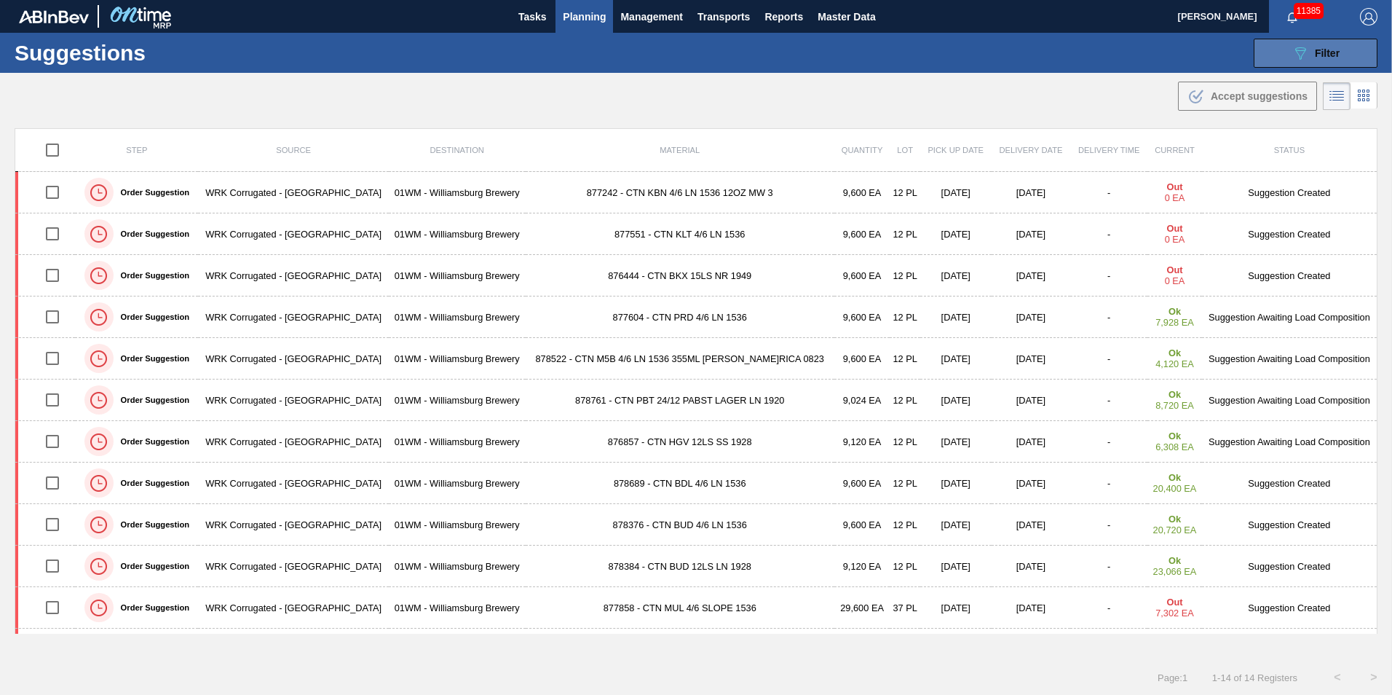
click at [1303, 52] on icon "089F7B8B-B2A5-4AFE-B5C0-19BA573D28AC" at bounding box center [1300, 52] width 17 height 17
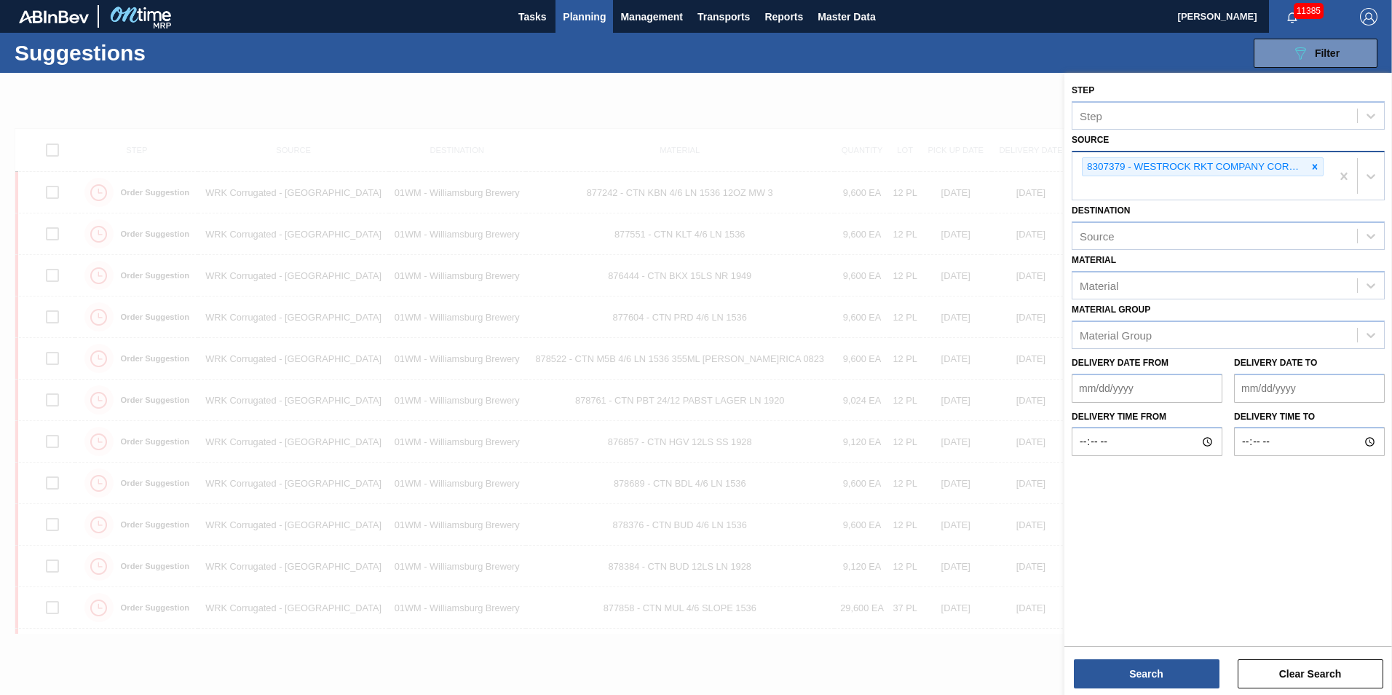
click at [1318, 165] on icon at bounding box center [1315, 167] width 10 height 10
